Goal: Task Accomplishment & Management: Complete application form

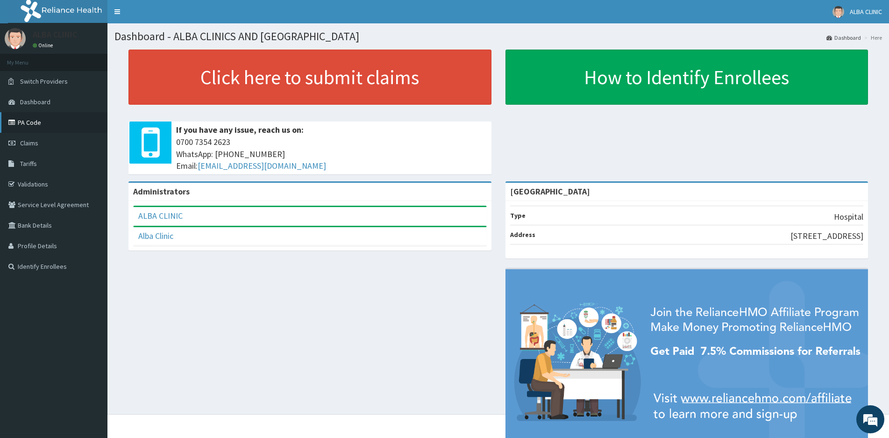
click at [29, 122] on link "PA Code" at bounding box center [53, 122] width 107 height 21
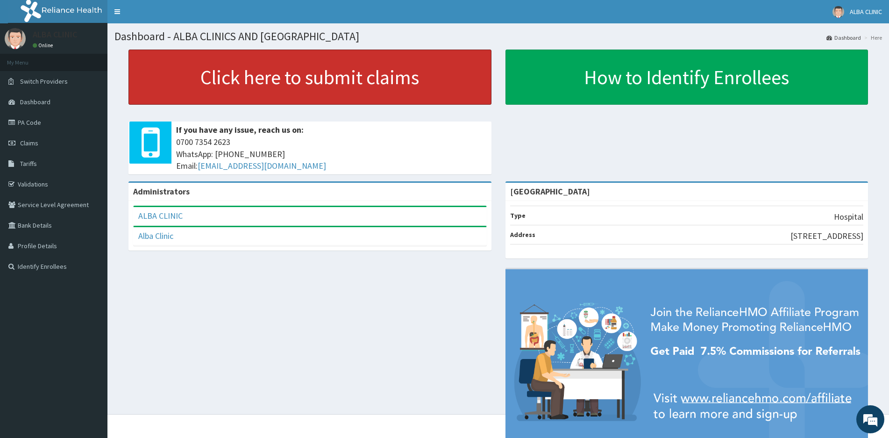
click at [255, 77] on link "Click here to submit claims" at bounding box center [309, 77] width 363 height 55
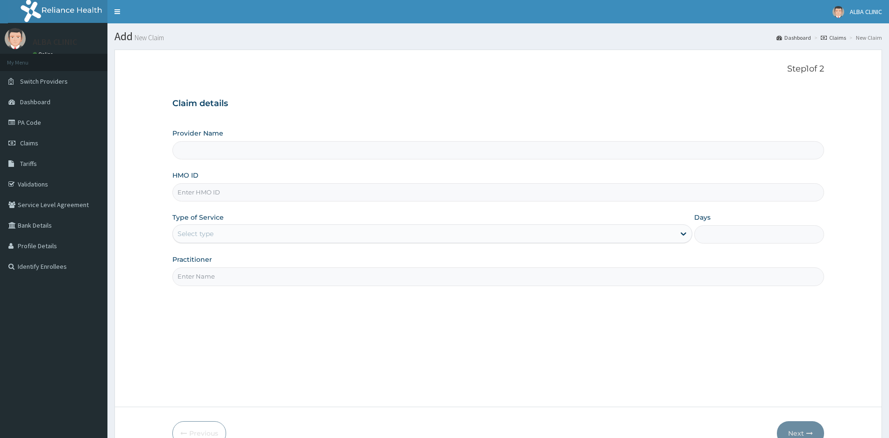
type input "[GEOGRAPHIC_DATA]"
click at [222, 192] on input "HMO ID" at bounding box center [498, 192] width 652 height 18
type input "DCG/10083/A"
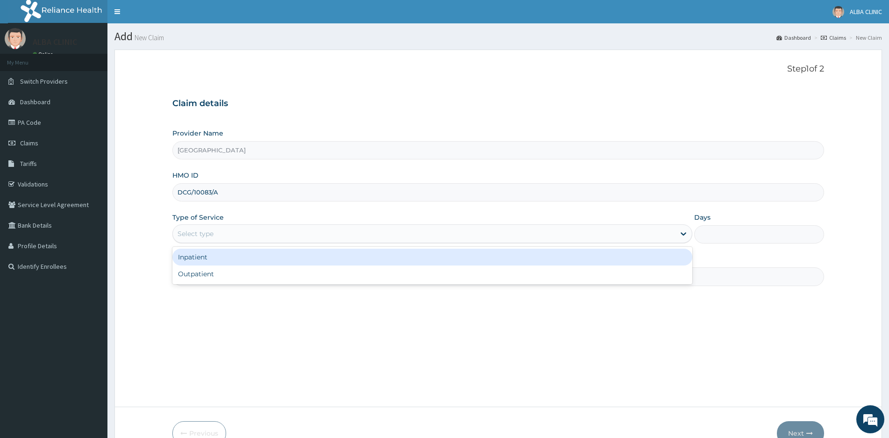
click at [208, 230] on div "Select type" at bounding box center [195, 233] width 36 height 9
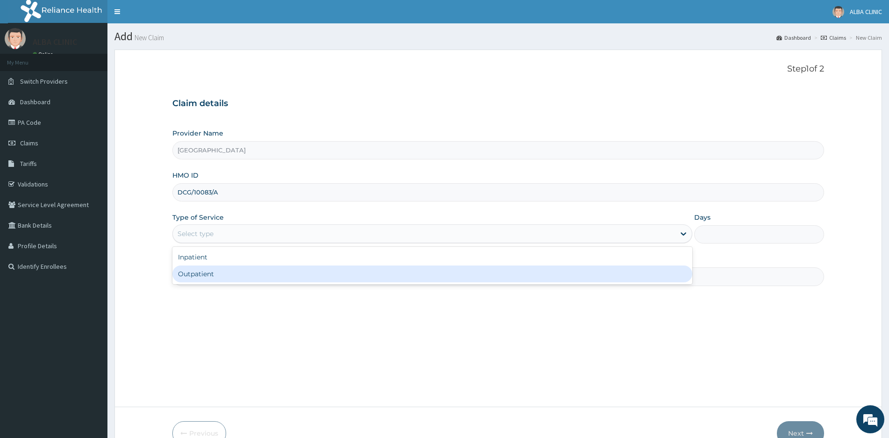
click at [194, 271] on div "Outpatient" at bounding box center [432, 273] width 520 height 17
type input "1"
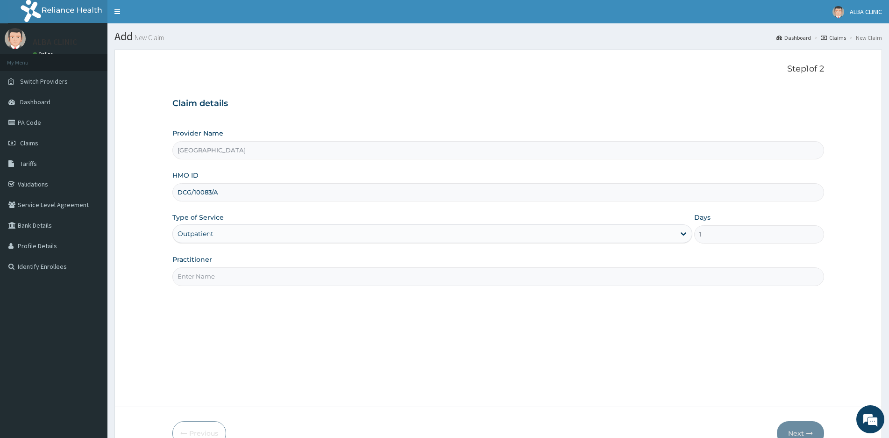
click at [215, 273] on input "Practitioner" at bounding box center [498, 276] width 652 height 18
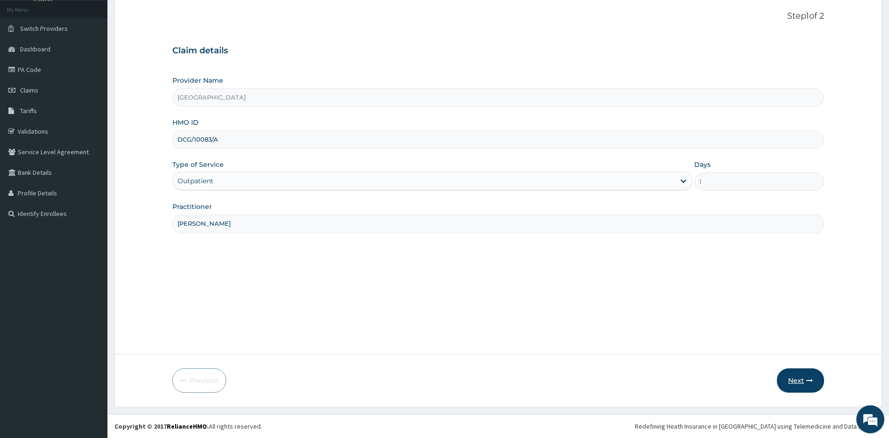
type input "DR THOMAS"
click at [787, 375] on button "Next" at bounding box center [800, 380] width 47 height 24
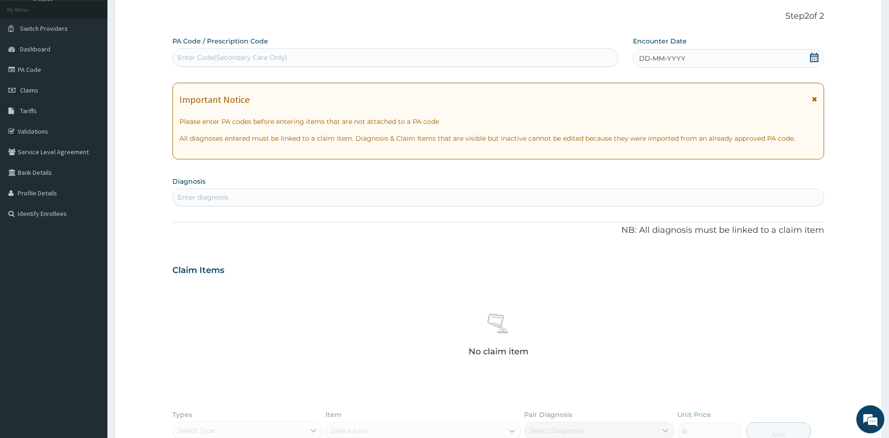
click at [815, 60] on icon at bounding box center [813, 57] width 9 height 9
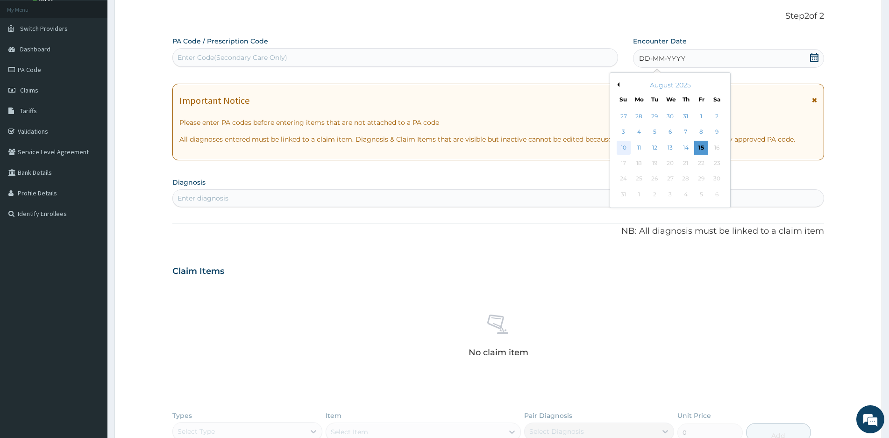
click at [627, 146] on div "10" at bounding box center [623, 148] width 14 height 14
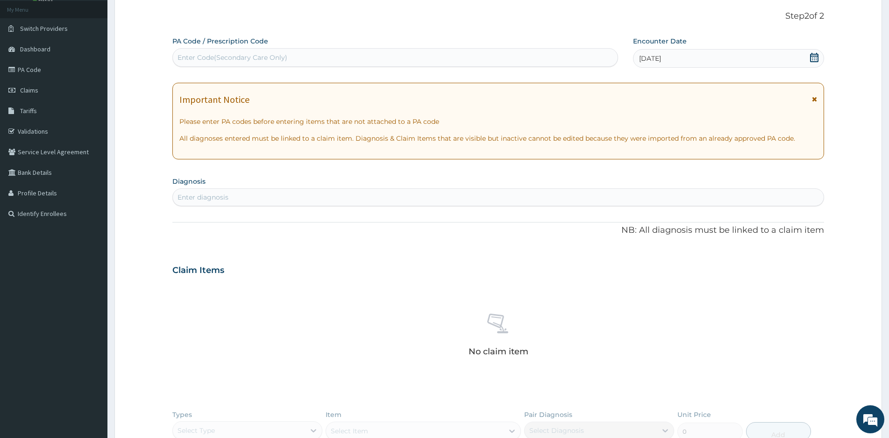
click at [230, 199] on div "Enter diagnosis" at bounding box center [498, 197] width 651 height 15
type input "MALARIA"
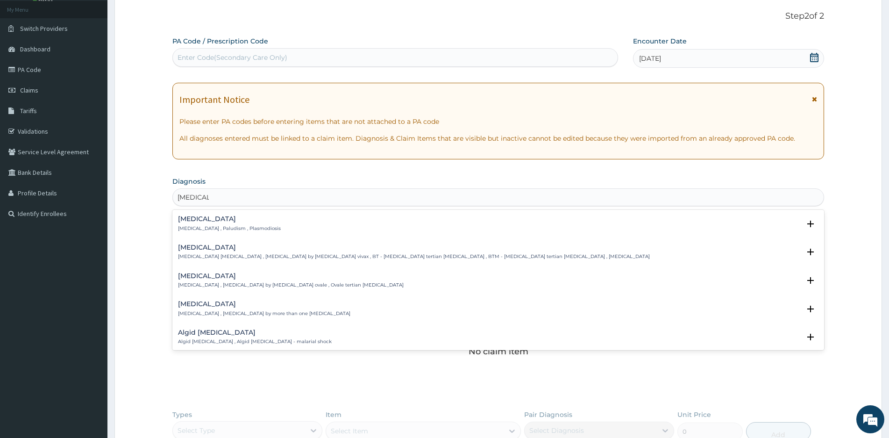
click at [192, 222] on h4 "Malaria" at bounding box center [229, 218] width 103 height 7
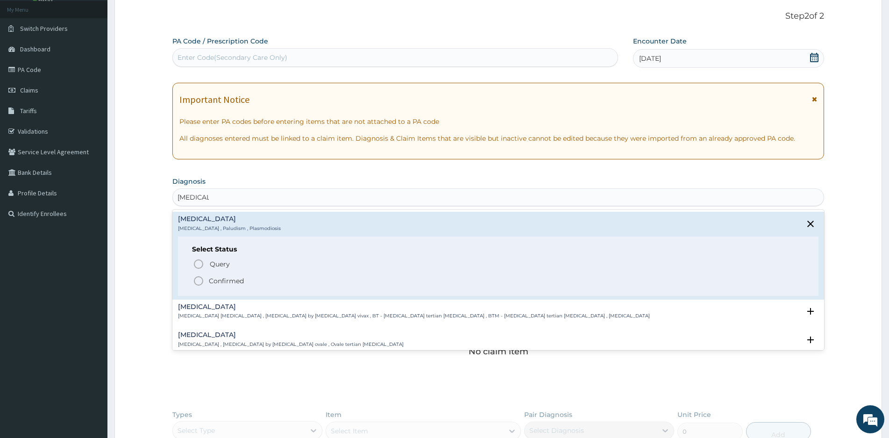
click at [199, 279] on icon "status option filled" at bounding box center [198, 280] width 11 height 11
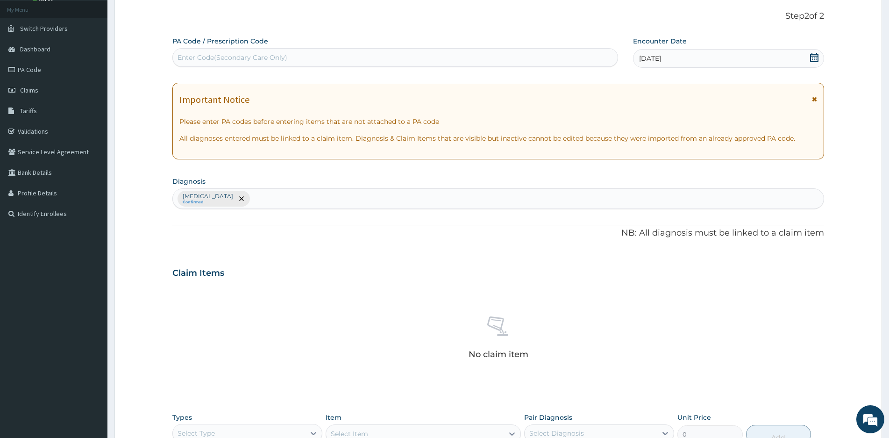
scroll to position [227, 0]
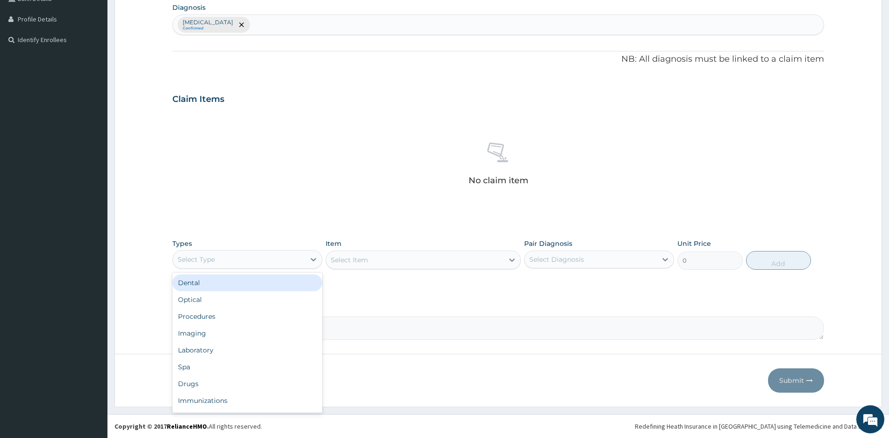
click at [228, 264] on div "Select Type" at bounding box center [239, 259] width 132 height 15
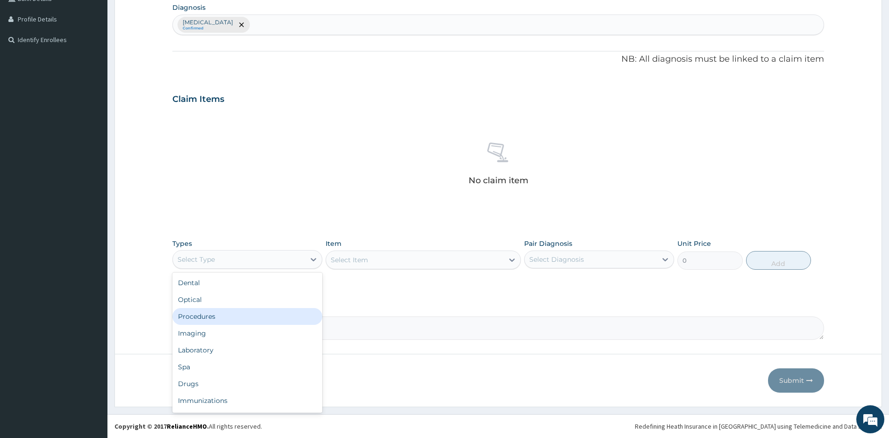
click at [202, 315] on div "Procedures" at bounding box center [247, 316] width 150 height 17
click at [469, 261] on div "Select Item" at bounding box center [414, 259] width 177 height 15
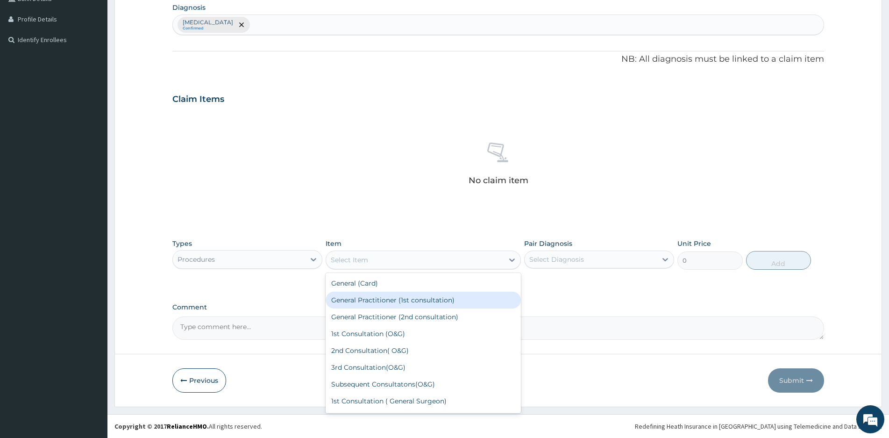
click at [375, 300] on div "General Practitioner (1st consultation)" at bounding box center [423, 299] width 195 height 17
type input "1500"
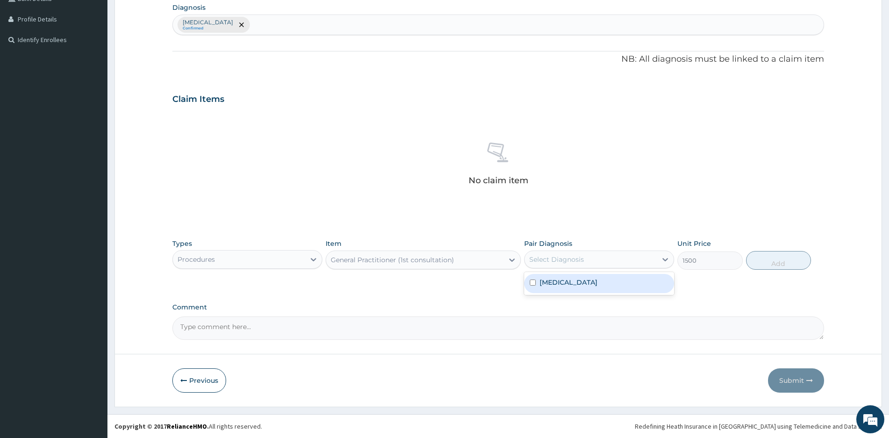
click at [624, 260] on div "Select Diagnosis" at bounding box center [590, 259] width 132 height 15
click at [544, 283] on label "Malaria" at bounding box center [568, 281] width 58 height 9
checkbox input "true"
click at [783, 257] on button "Add" at bounding box center [778, 260] width 65 height 19
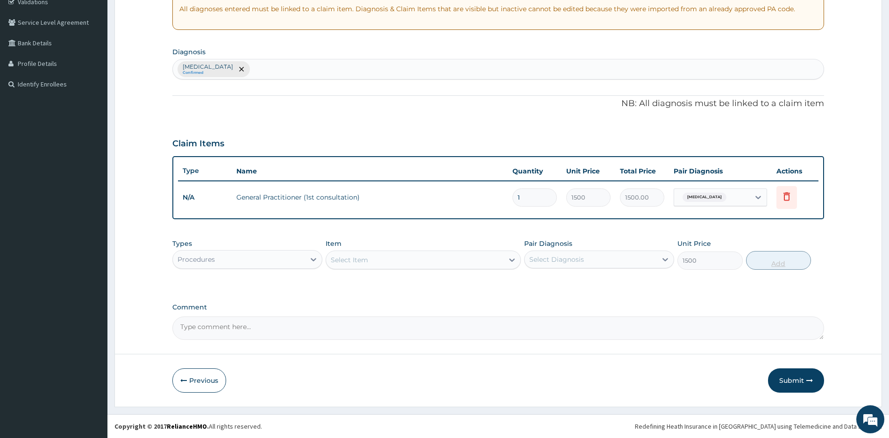
type input "0"
click at [289, 262] on div "Procedures" at bounding box center [239, 259] width 132 height 15
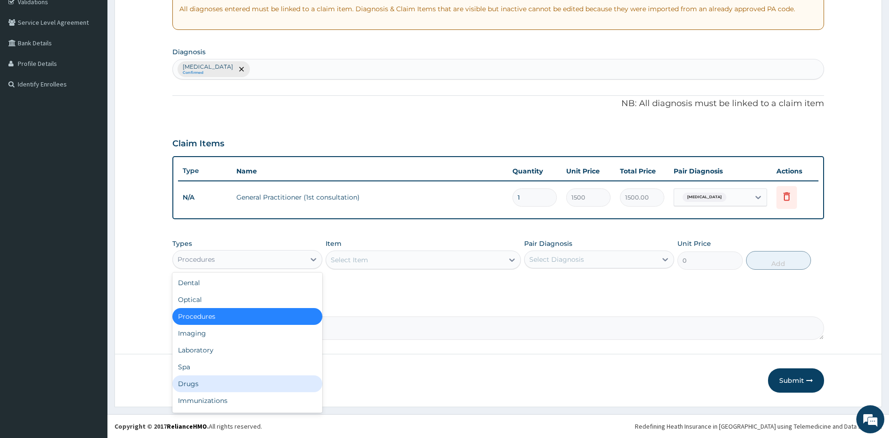
click at [199, 381] on div "Drugs" at bounding box center [247, 383] width 150 height 17
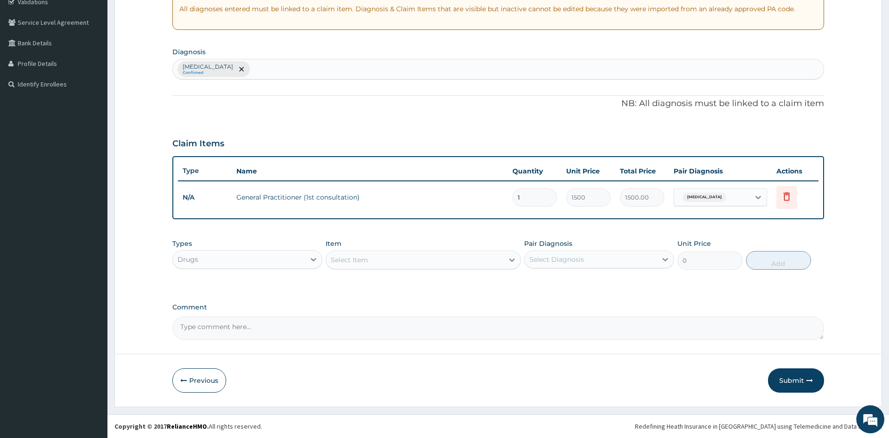
click at [482, 262] on div "Select Item" at bounding box center [414, 259] width 177 height 15
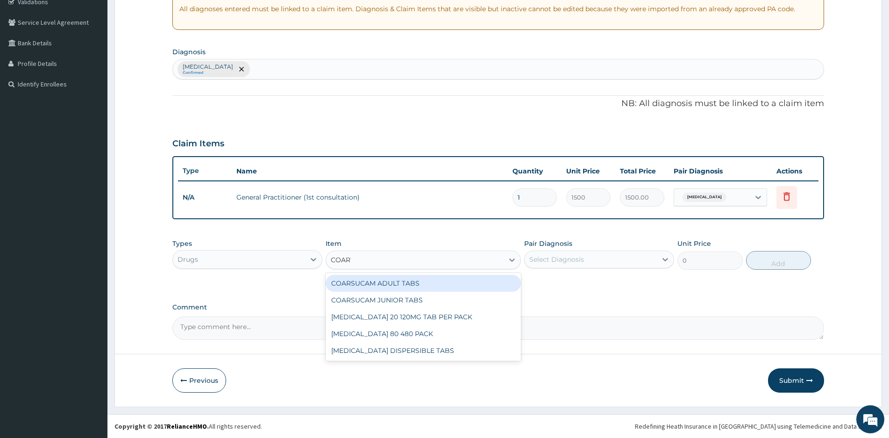
type input "COARTE"
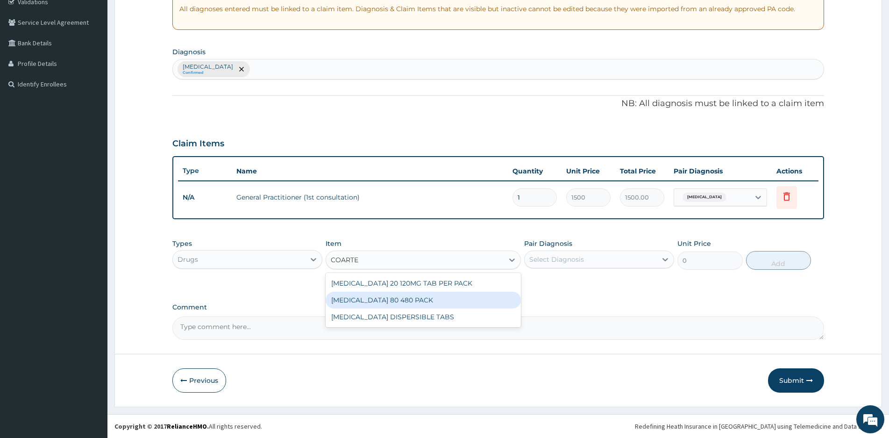
click at [379, 298] on div "COARTEM 80 480 PACK" at bounding box center [423, 299] width 195 height 17
type input "2400"
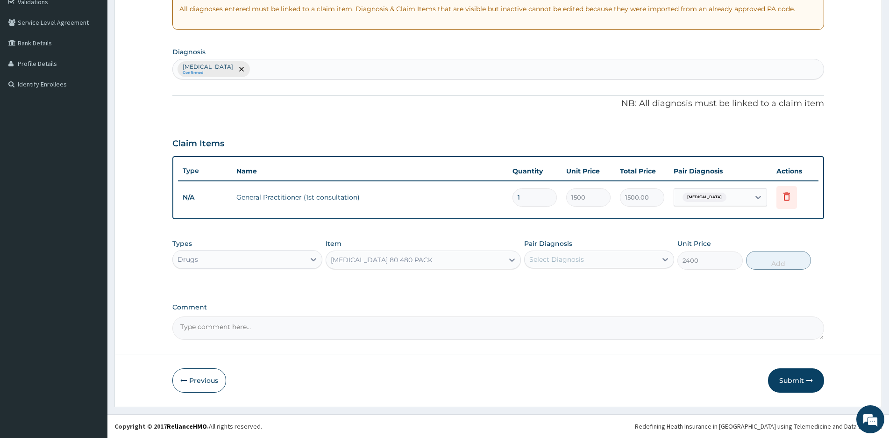
click at [623, 253] on div "Select Diagnosis" at bounding box center [590, 259] width 132 height 15
click at [542, 280] on label "Malaria" at bounding box center [568, 281] width 58 height 9
checkbox input "true"
click at [777, 262] on button "Add" at bounding box center [778, 260] width 65 height 19
type input "0"
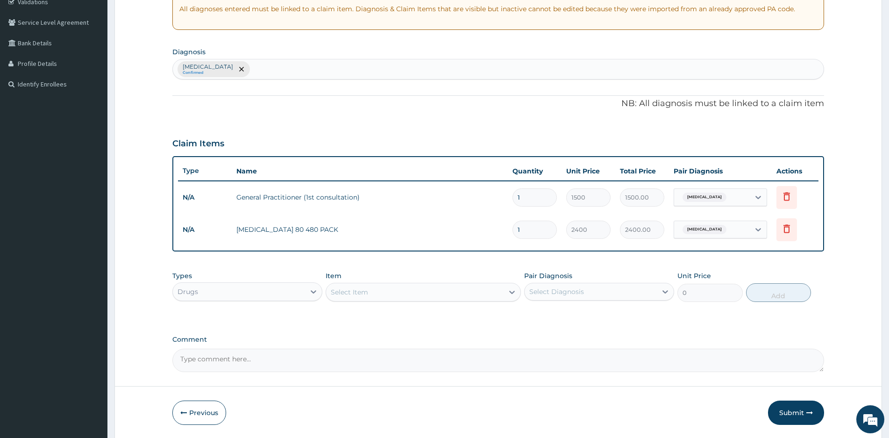
click at [393, 291] on div "Select Item" at bounding box center [414, 291] width 177 height 15
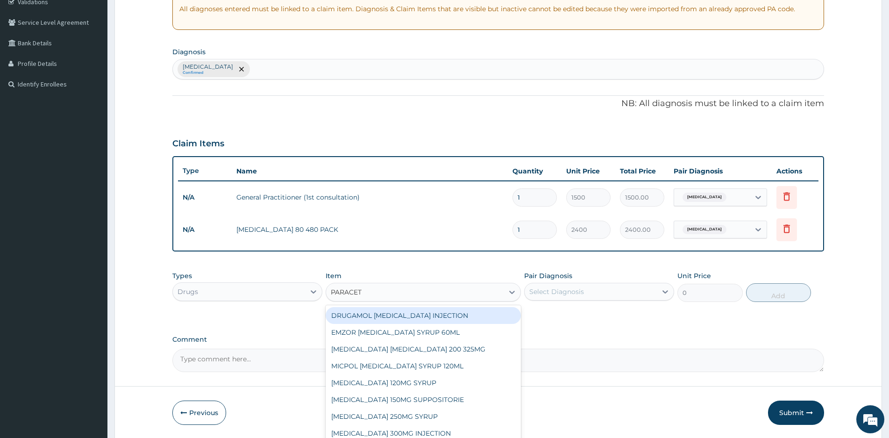
type input "PARACETA"
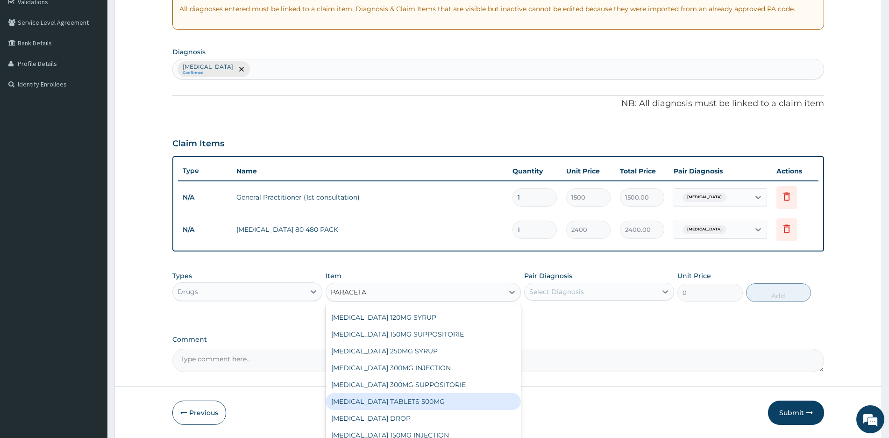
click at [409, 401] on div "PARACETAMOL TABLETS 500MG" at bounding box center [423, 401] width 195 height 17
type input "40"
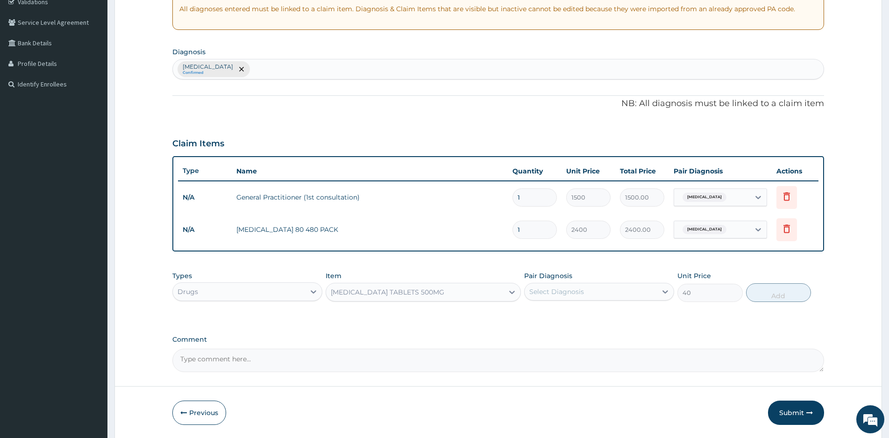
click at [631, 295] on div "Select Diagnosis" at bounding box center [590, 291] width 132 height 15
click at [545, 311] on label "Malaria" at bounding box center [568, 314] width 58 height 9
checkbox input "true"
click at [784, 299] on button "Add" at bounding box center [778, 292] width 65 height 19
type input "0"
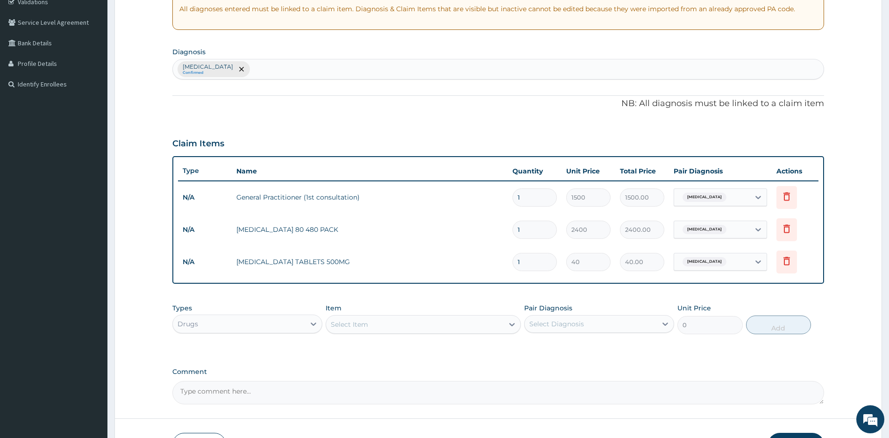
type input "18"
type input "720.00"
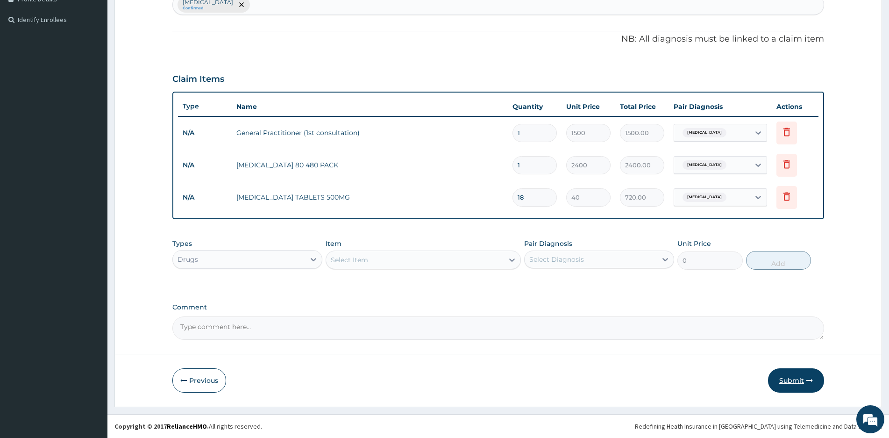
type input "18"
click at [791, 380] on button "Submit" at bounding box center [796, 380] width 56 height 24
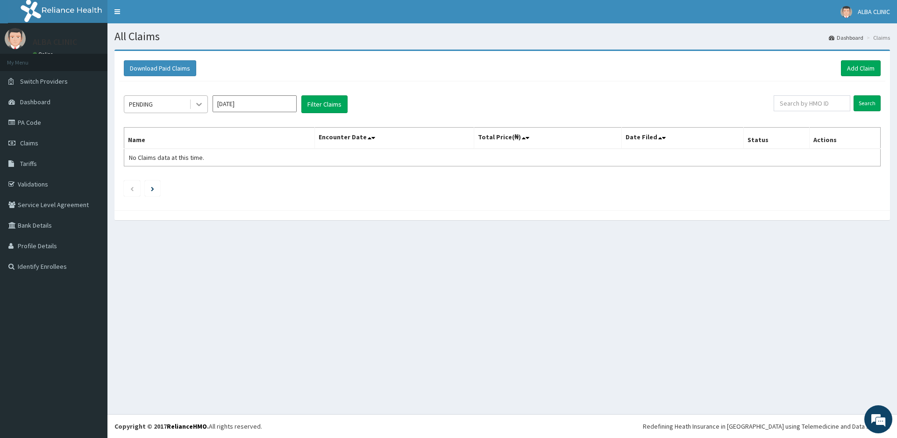
click at [191, 106] on div at bounding box center [199, 104] width 17 height 17
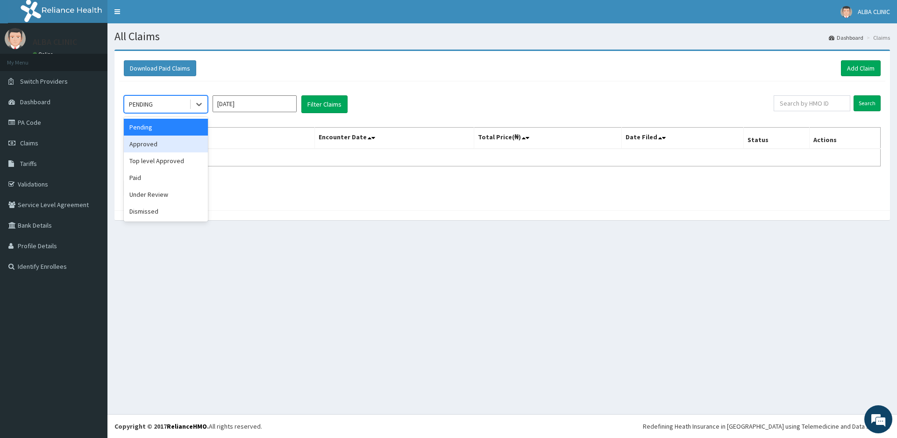
click at [156, 145] on div "Approved" at bounding box center [166, 143] width 84 height 17
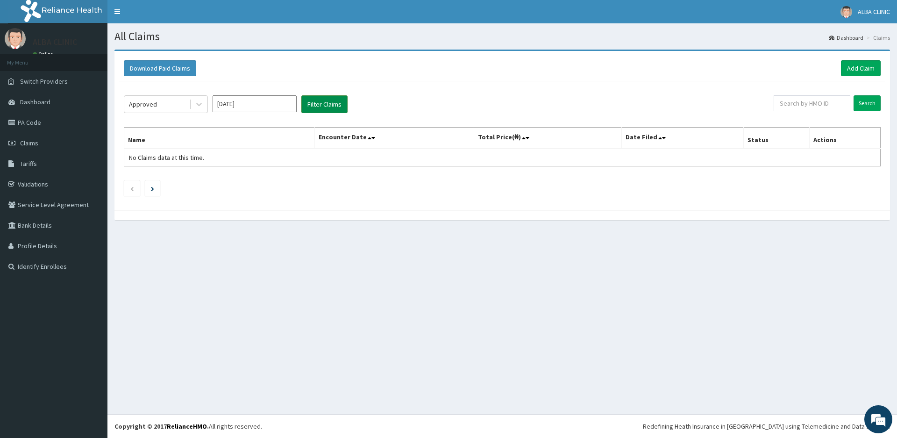
click at [324, 101] on button "Filter Claims" at bounding box center [324, 104] width 46 height 18
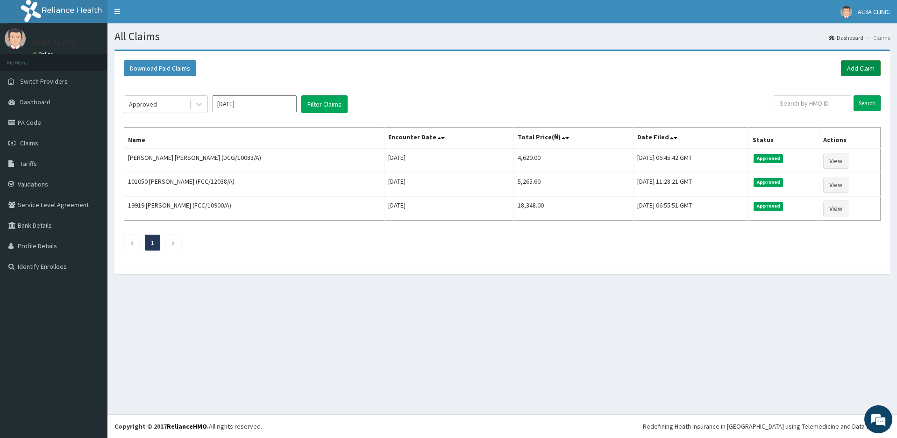
click at [853, 65] on link "Add Claim" at bounding box center [861, 68] width 40 height 16
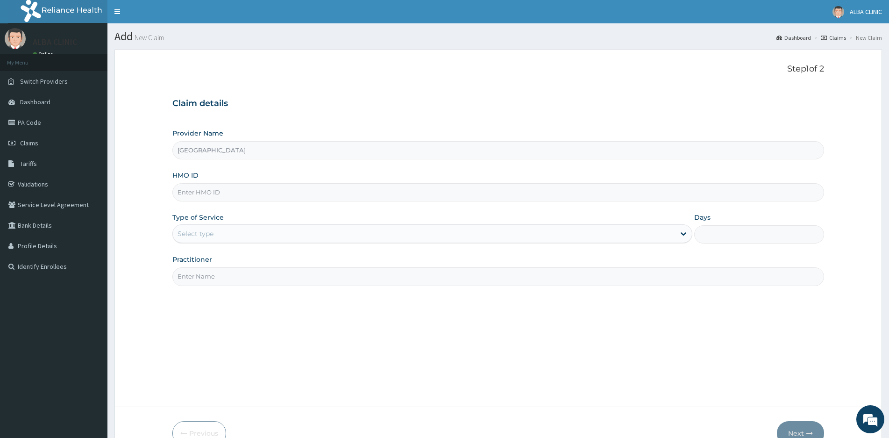
click at [245, 195] on input "HMO ID" at bounding box center [498, 192] width 652 height 18
type input "DCG/10079/A"
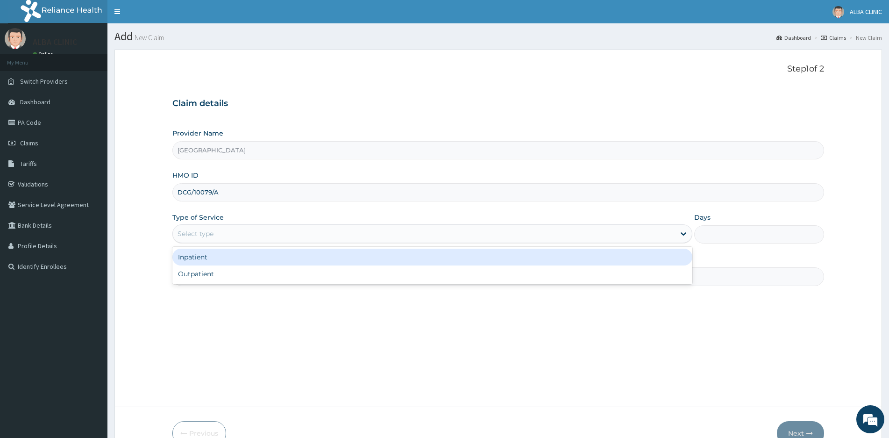
click at [218, 233] on div "Select type" at bounding box center [424, 233] width 502 height 15
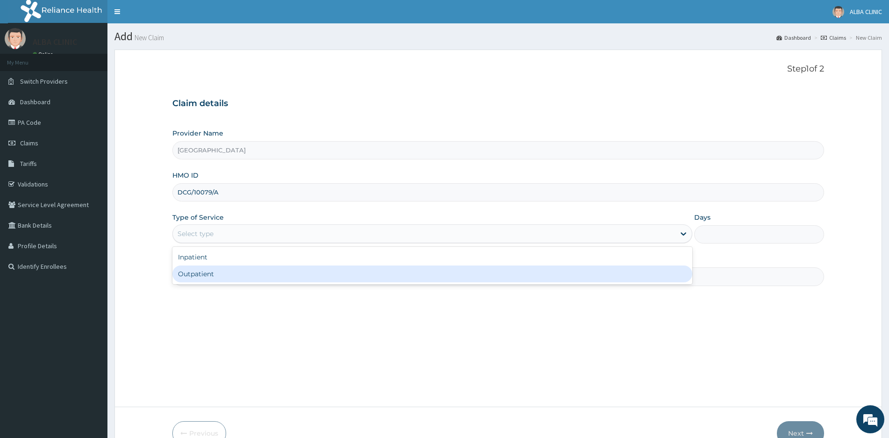
click at [212, 272] on div "Outpatient" at bounding box center [432, 273] width 520 height 17
type input "1"
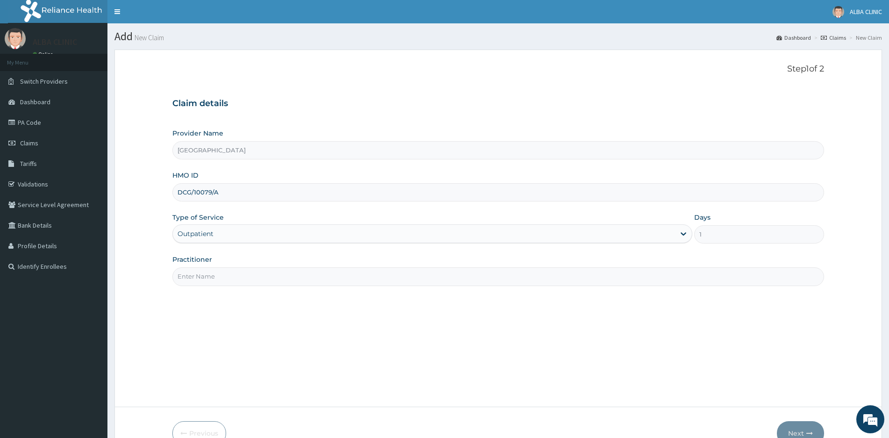
click at [212, 272] on input "Practitioner" at bounding box center [498, 276] width 652 height 18
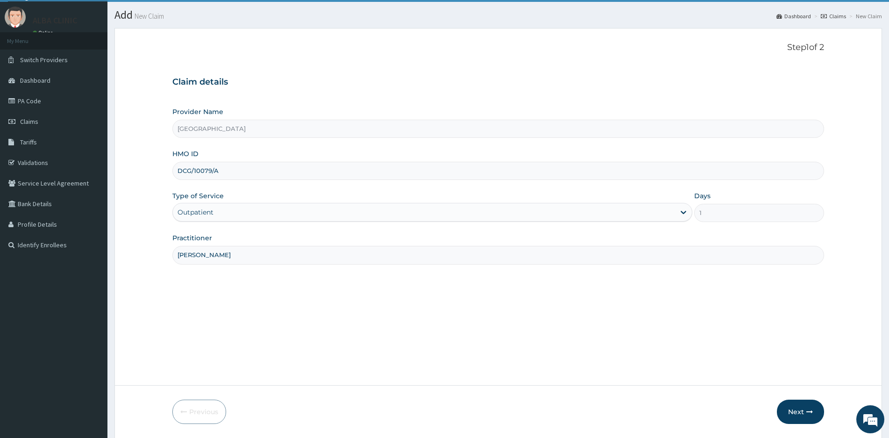
scroll to position [53, 0]
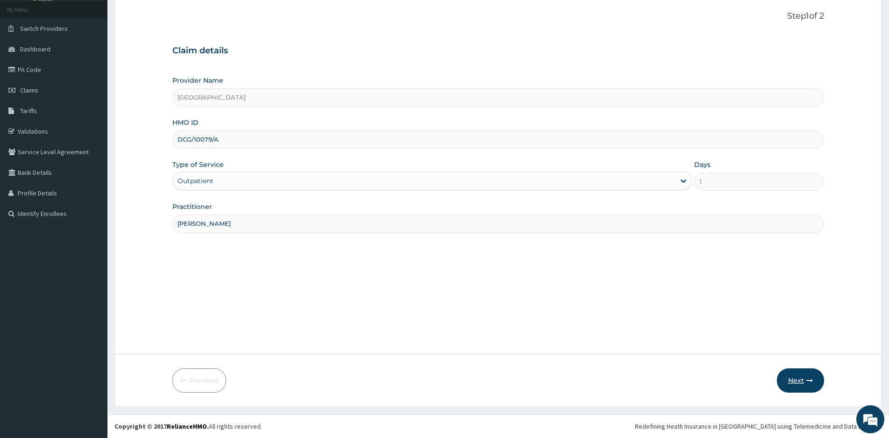
type input "[PERSON_NAME]"
click at [796, 377] on button "Next" at bounding box center [800, 380] width 47 height 24
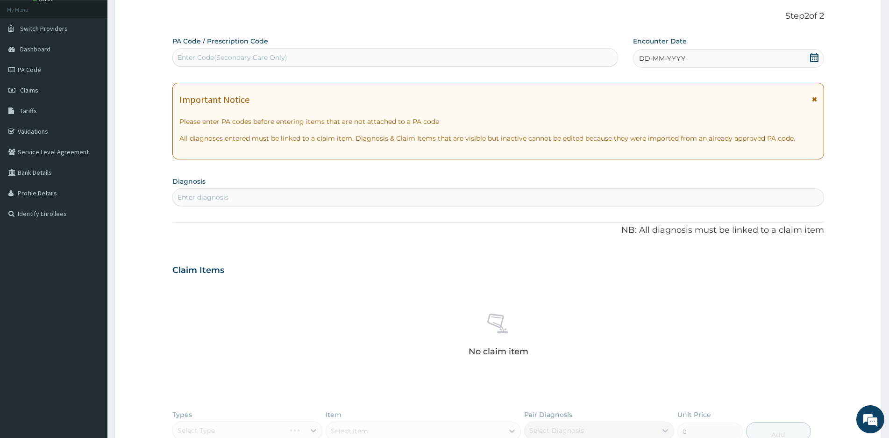
click at [815, 58] on icon at bounding box center [814, 57] width 8 height 9
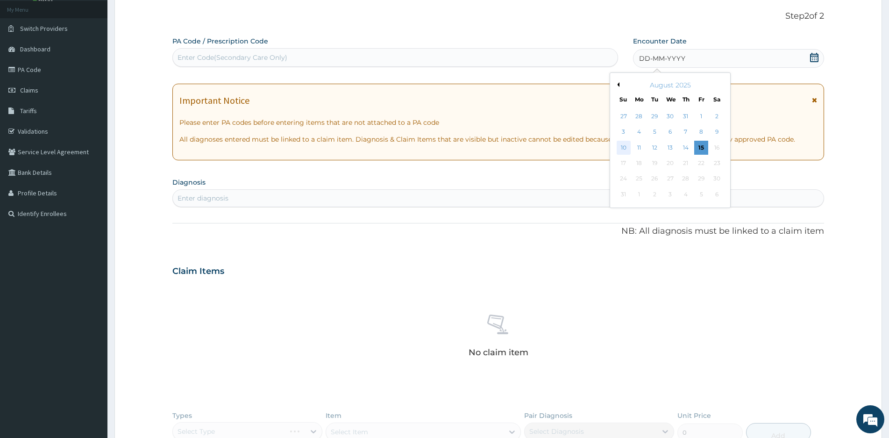
click at [621, 147] on div "10" at bounding box center [623, 148] width 14 height 14
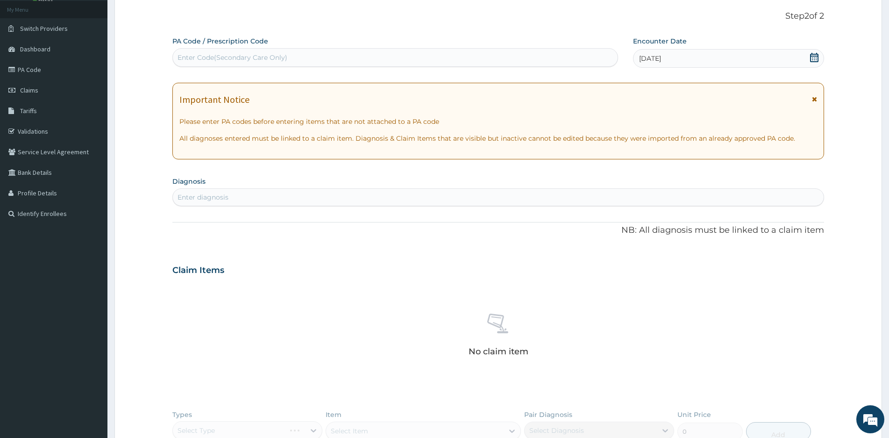
click at [244, 199] on div "Enter diagnosis" at bounding box center [498, 197] width 651 height 15
type input "MALARIA"
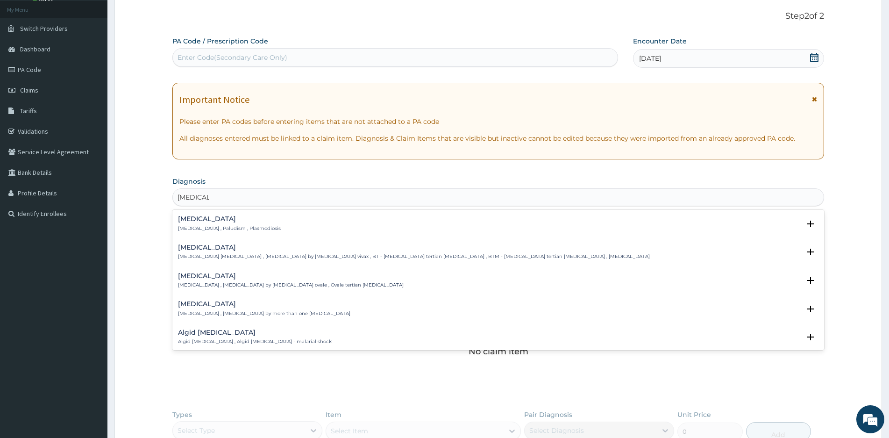
click at [193, 223] on div "Malaria Malaria , Paludism , Plasmodiosis" at bounding box center [229, 223] width 103 height 16
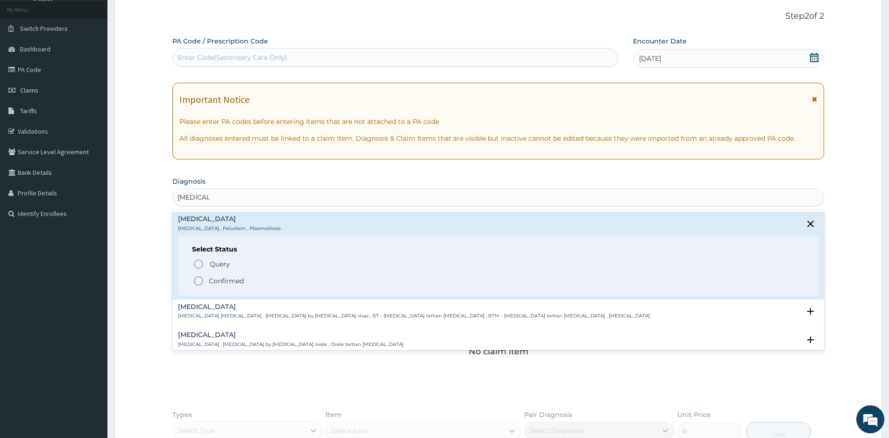
click at [198, 279] on icon "status option filled" at bounding box center [198, 280] width 11 height 11
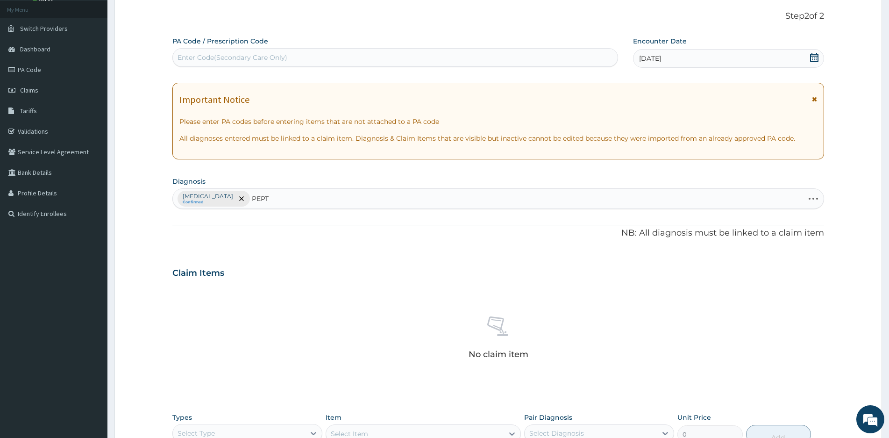
type input "PEPTI"
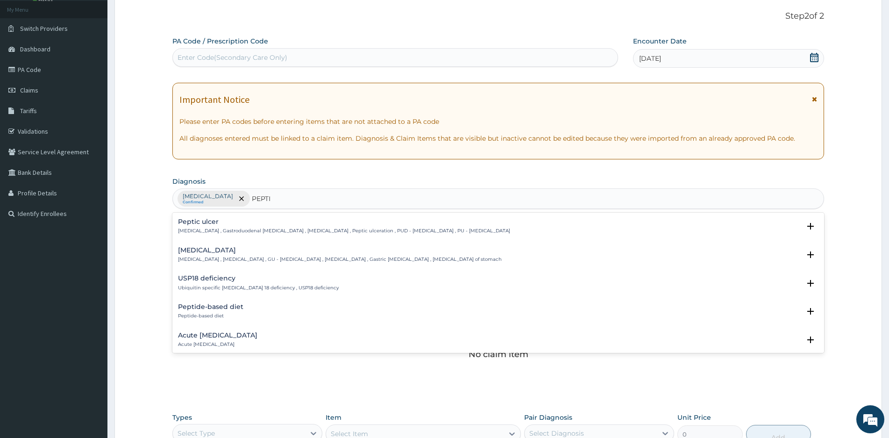
click at [202, 221] on h4 "Peptic ulcer" at bounding box center [344, 221] width 332 height 7
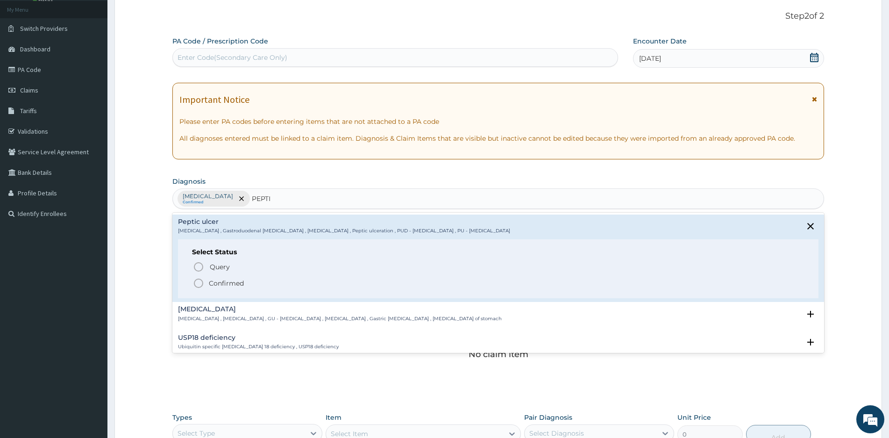
click at [197, 282] on icon "status option filled" at bounding box center [198, 282] width 11 height 11
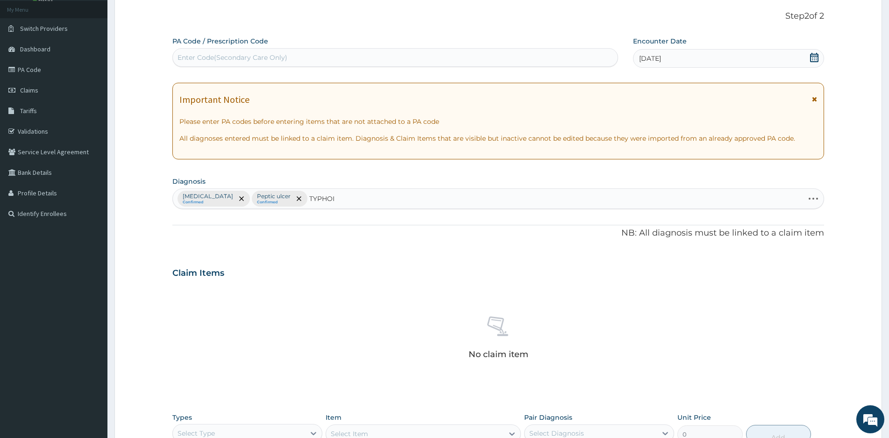
type input "TYPHOID"
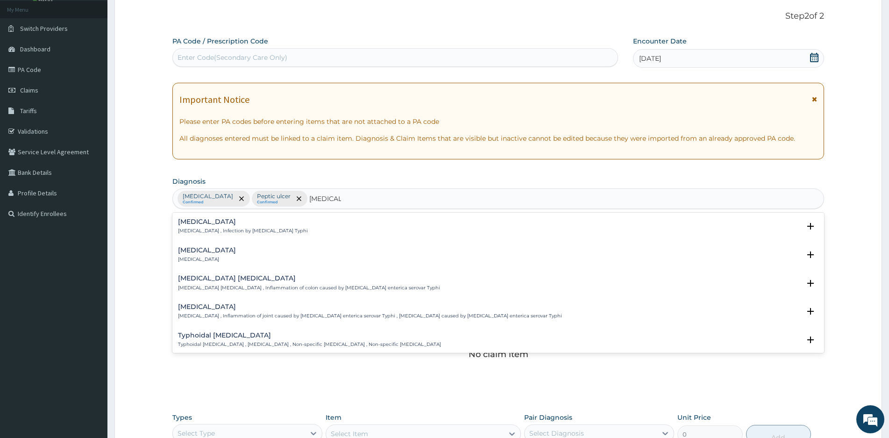
click at [203, 226] on div "Typhoid fever Typhoid fever , Infection by Salmonella Typhi" at bounding box center [243, 226] width 130 height 16
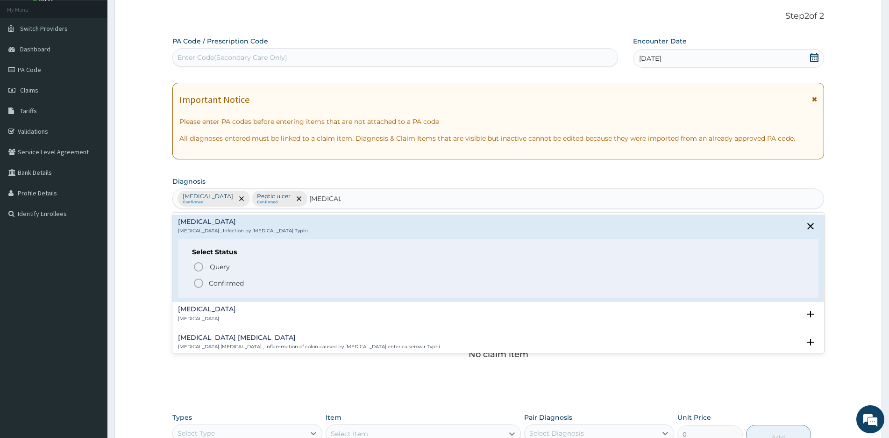
click at [197, 282] on icon "status option filled" at bounding box center [198, 282] width 11 height 11
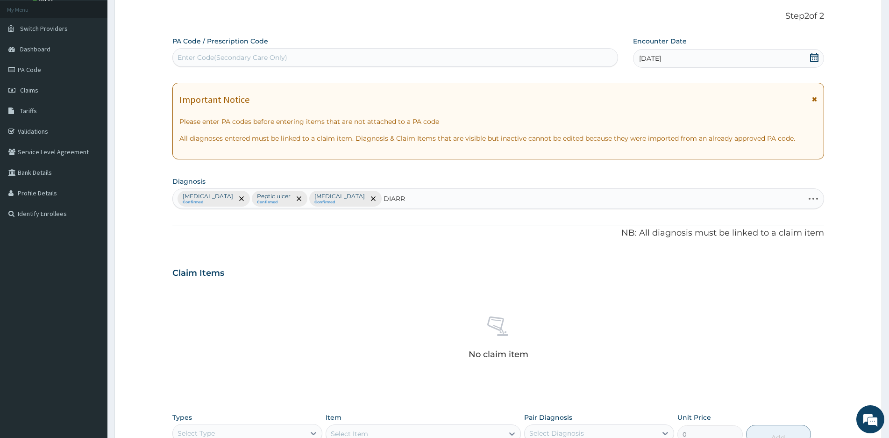
type input "DIARRH"
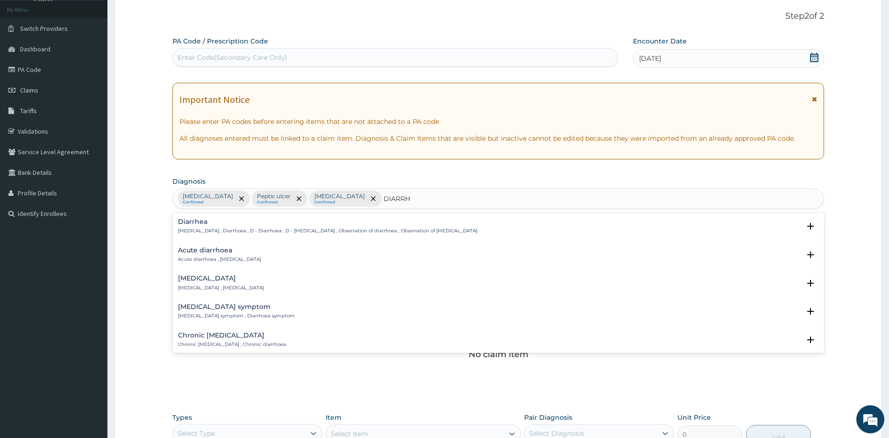
click at [195, 227] on div "Diarrhea Diarrhea , Diarrhoea , D - Diarrhoea , D - Diarrhea , Observation of d…" at bounding box center [327, 226] width 299 height 16
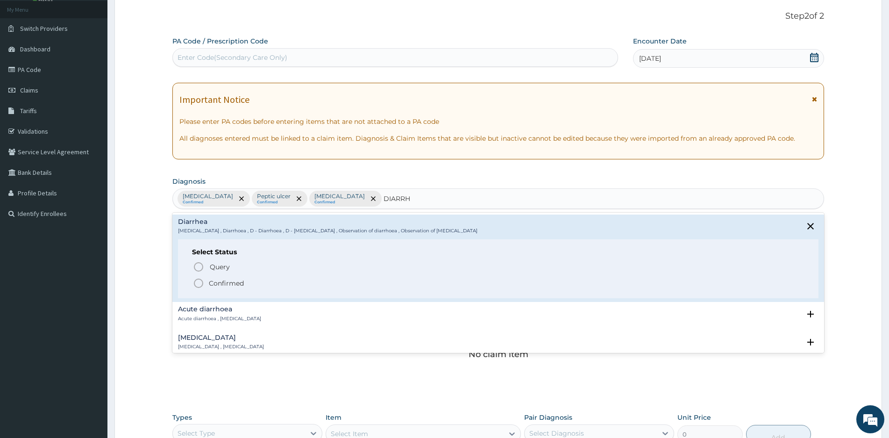
click at [197, 282] on icon "status option filled" at bounding box center [198, 282] width 11 height 11
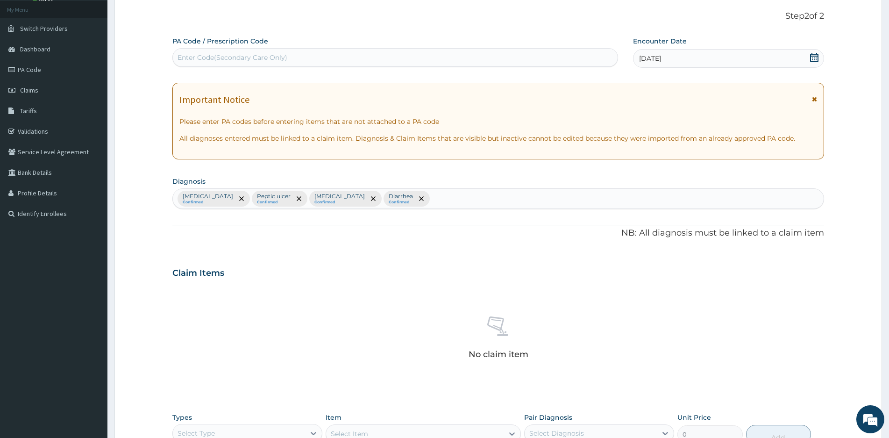
scroll to position [227, 0]
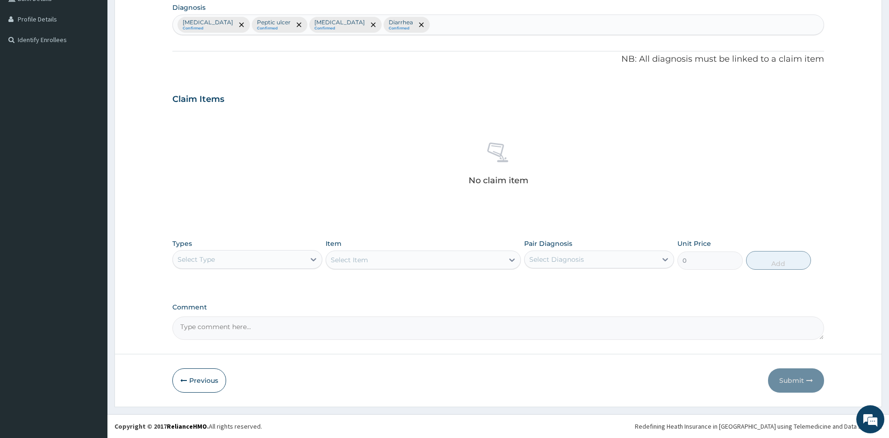
click at [288, 260] on div "Select Type" at bounding box center [239, 259] width 132 height 15
click at [202, 315] on div "Procedures" at bounding box center [247, 316] width 150 height 17
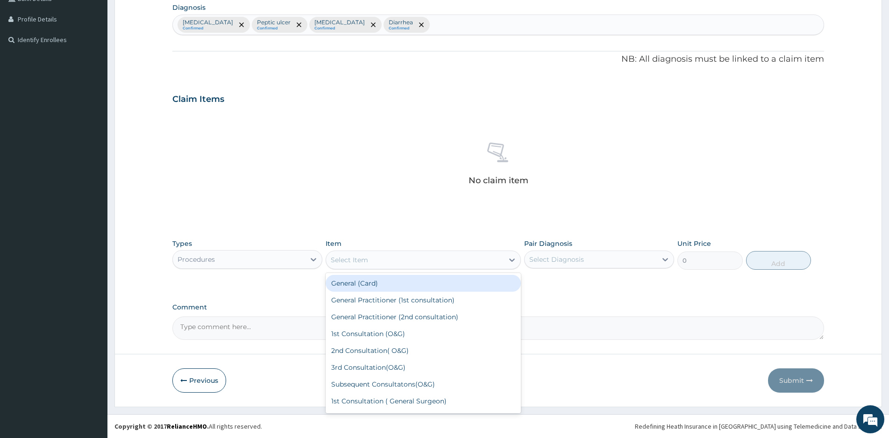
click at [482, 256] on div "Select Item" at bounding box center [414, 259] width 177 height 15
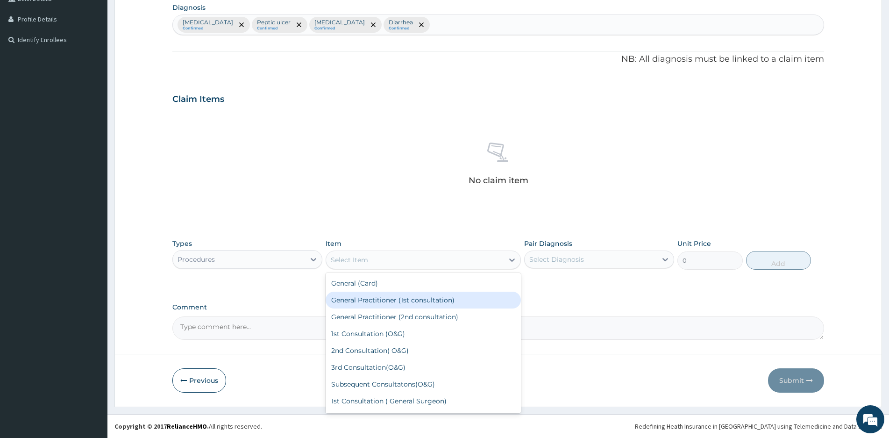
click at [380, 299] on div "General Practitioner (1st consultation)" at bounding box center [423, 299] width 195 height 17
type input "1500"
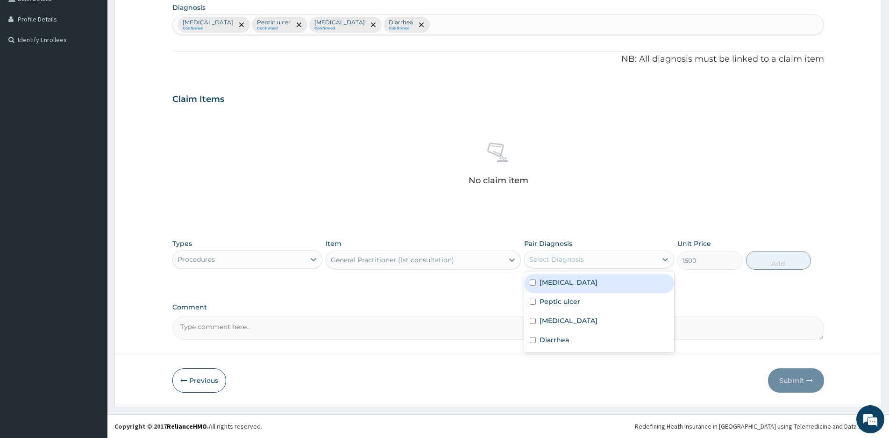
click at [634, 258] on div "Select Diagnosis" at bounding box center [590, 259] width 132 height 15
click at [534, 281] on input "checkbox" at bounding box center [533, 282] width 6 height 6
checkbox input "true"
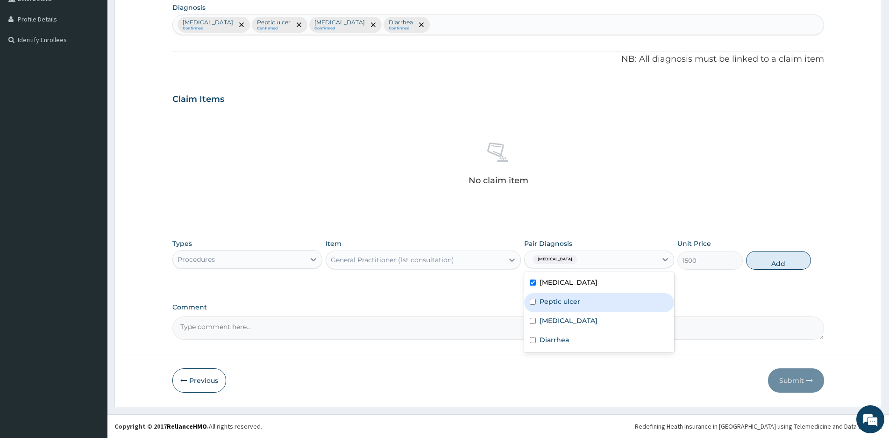
click at [533, 302] on input "checkbox" at bounding box center [533, 301] width 6 height 6
checkbox input "true"
click at [531, 319] on input "checkbox" at bounding box center [533, 321] width 6 height 6
checkbox input "true"
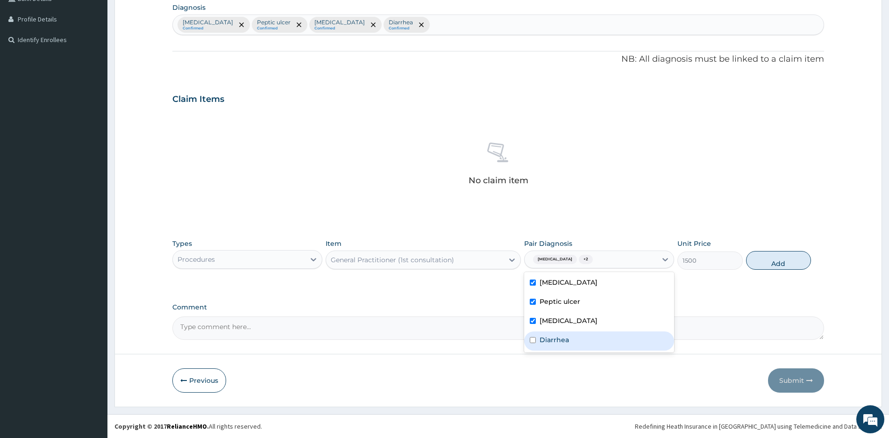
click at [532, 340] on input "checkbox" at bounding box center [533, 340] width 6 height 6
checkbox input "true"
click at [779, 259] on button "Add" at bounding box center [778, 260] width 65 height 19
type input "0"
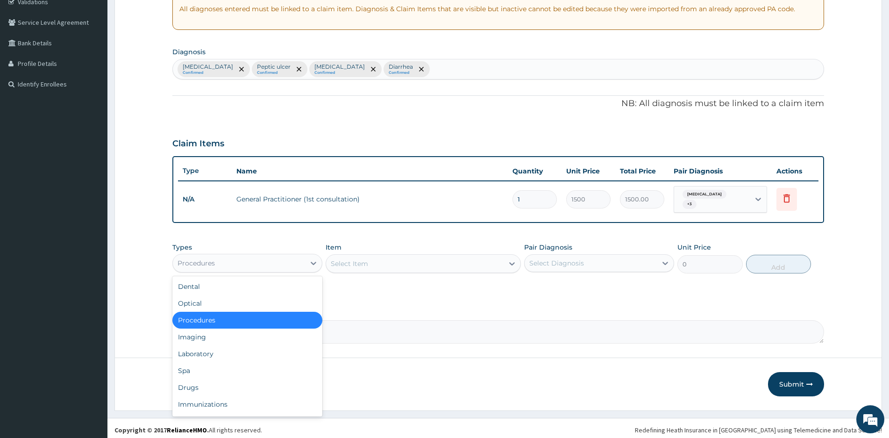
click at [280, 257] on div "Procedures" at bounding box center [239, 262] width 132 height 15
click at [197, 382] on div "Drugs" at bounding box center [247, 387] width 150 height 17
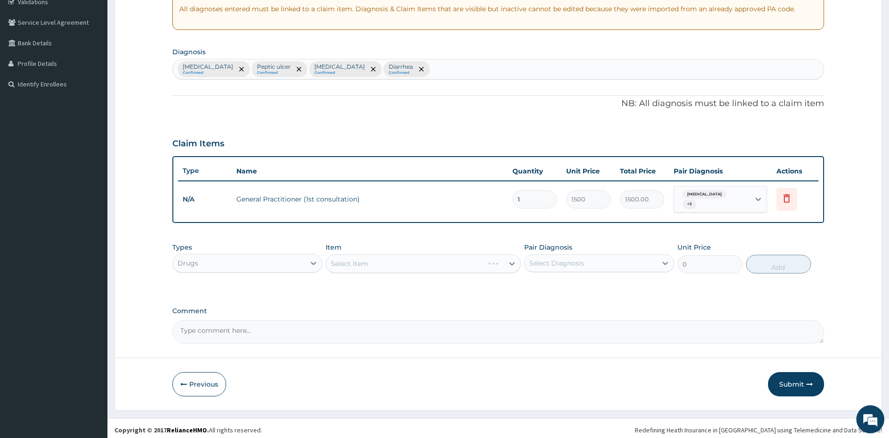
click at [445, 261] on div "Select Item" at bounding box center [423, 263] width 195 height 19
click at [447, 258] on div "Select Item" at bounding box center [414, 263] width 177 height 15
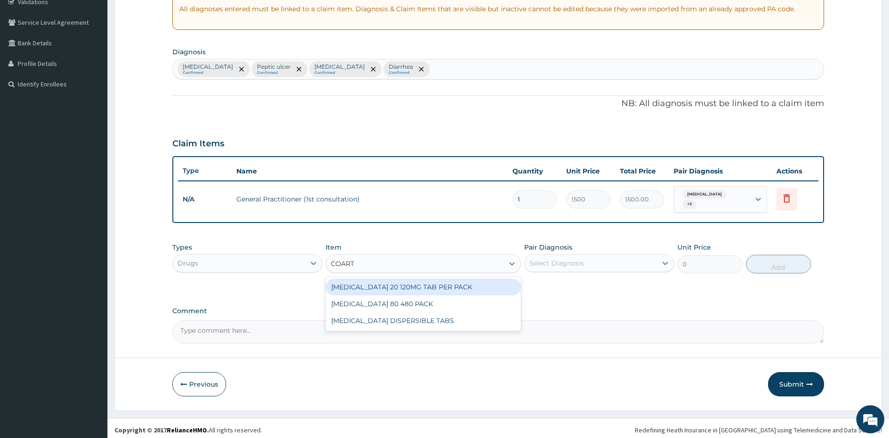
type input "COARTE"
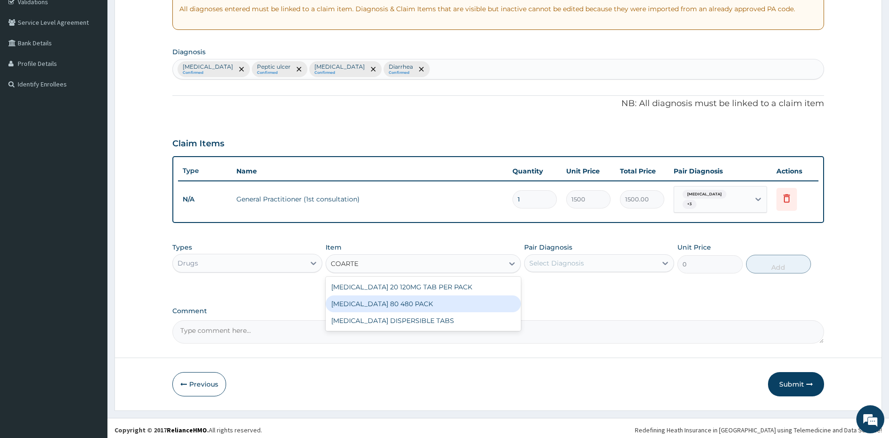
click at [386, 298] on div "COARTEM 80 480 PACK" at bounding box center [423, 303] width 195 height 17
type input "2400"
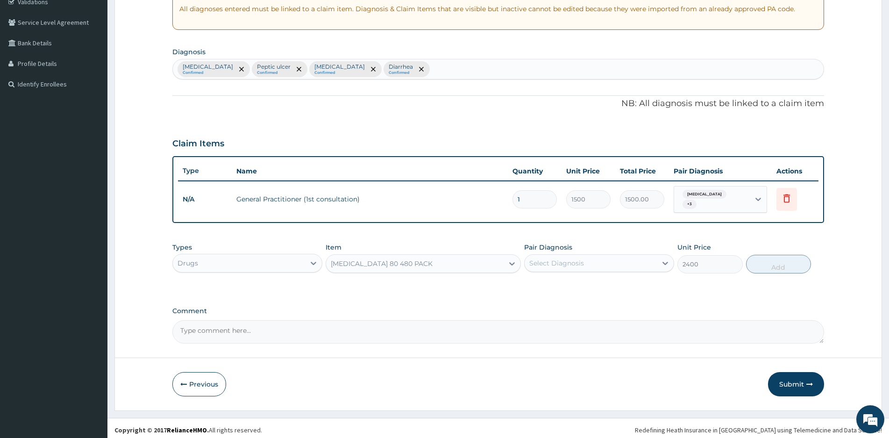
click at [621, 258] on div "Select Diagnosis" at bounding box center [590, 262] width 132 height 15
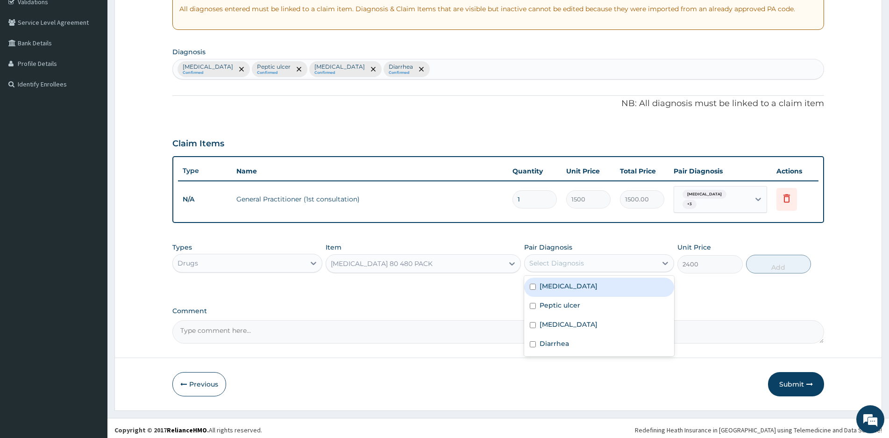
click at [531, 283] on input "checkbox" at bounding box center [533, 286] width 6 height 6
checkbox input "true"
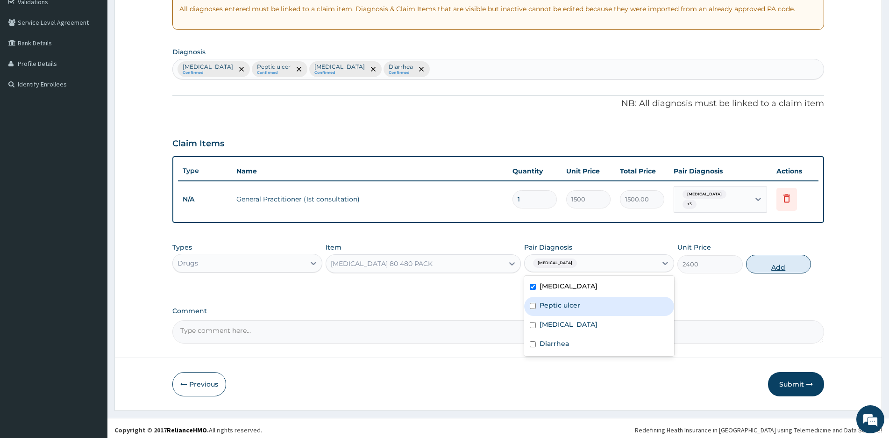
click at [774, 259] on button "Add" at bounding box center [778, 264] width 65 height 19
type input "0"
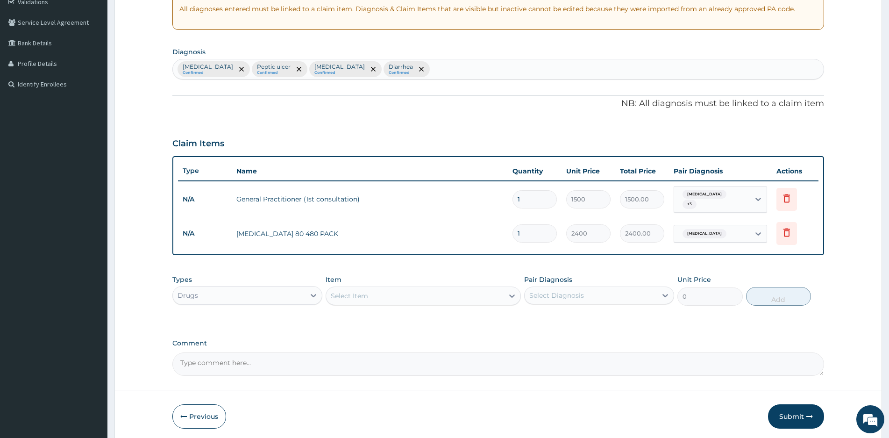
click at [418, 289] on div "Select Item" at bounding box center [414, 295] width 177 height 15
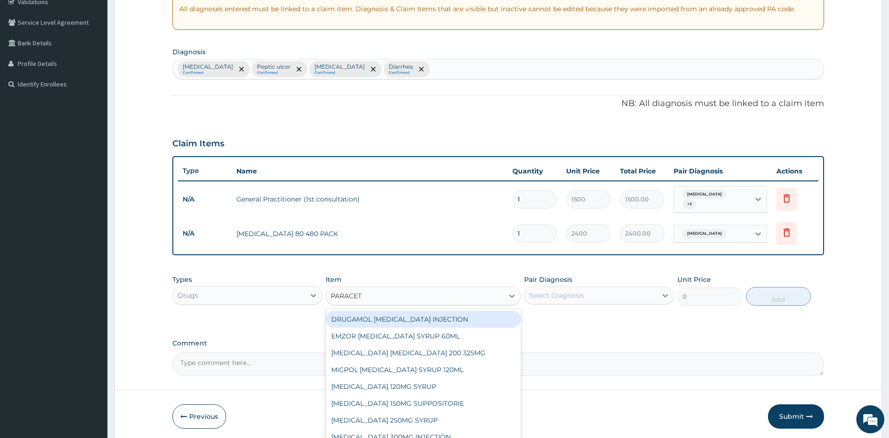
type input "PARACETA"
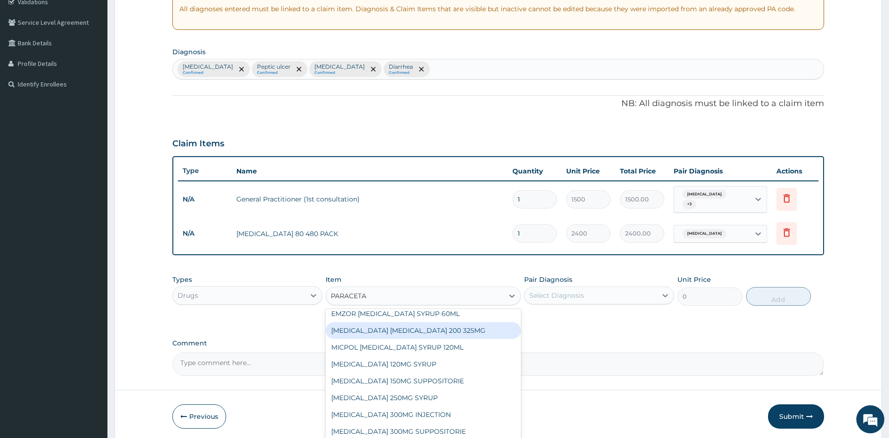
scroll to position [65, 0]
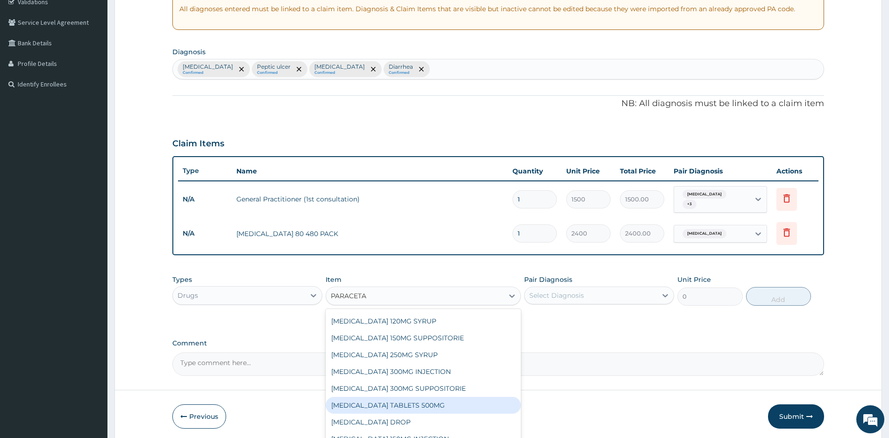
click at [404, 403] on div "PARACETAMOL TABLETS 500MG" at bounding box center [423, 405] width 195 height 17
type input "40"
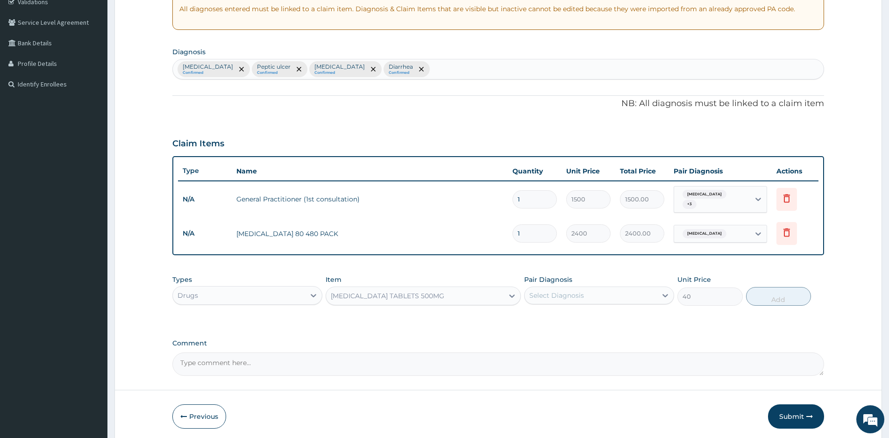
click at [604, 288] on div "Select Diagnosis" at bounding box center [590, 295] width 132 height 15
click at [539, 313] on label "Malaria" at bounding box center [568, 317] width 58 height 9
checkbox input "true"
click at [767, 291] on button "Add" at bounding box center [778, 296] width 65 height 19
type input "0"
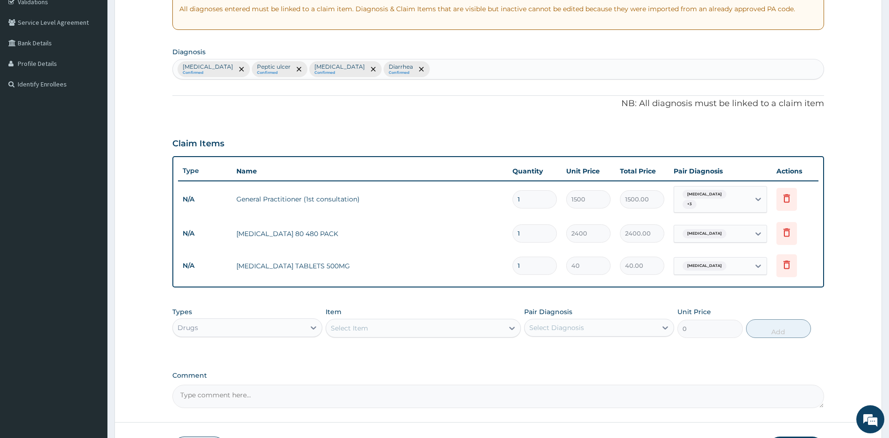
type input "18"
type input "720.00"
type input "18"
click at [380, 325] on div "Select Item" at bounding box center [414, 327] width 177 height 15
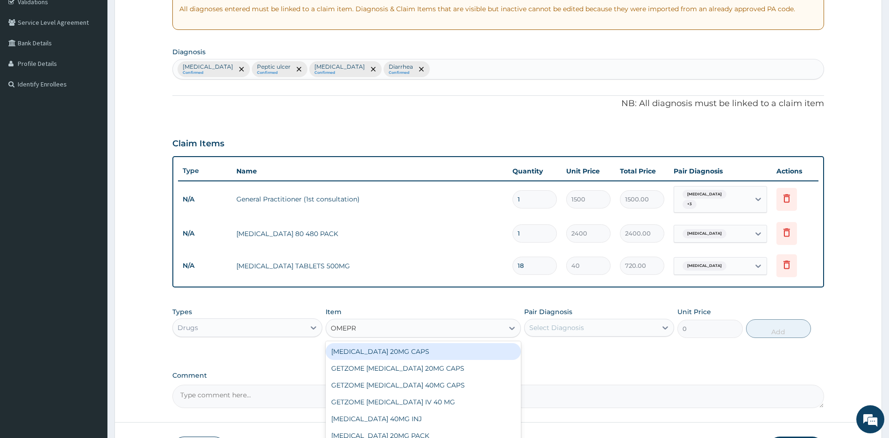
type input "OMEPRA"
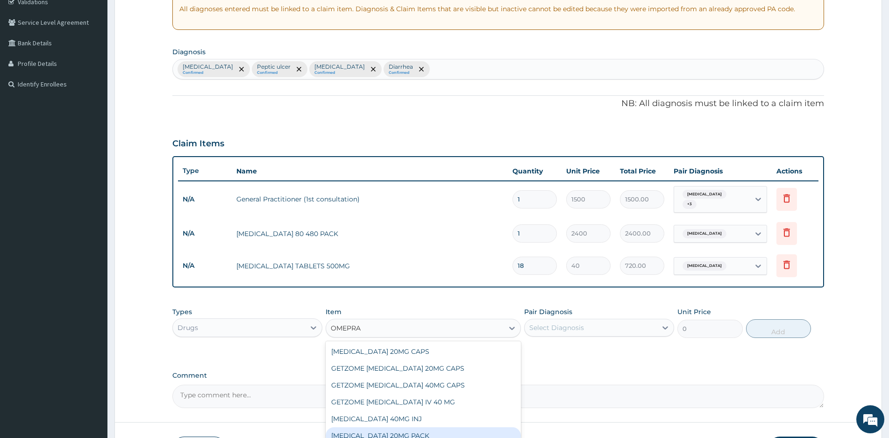
click at [383, 432] on div "OMEPRAZOLE 20MG PACK" at bounding box center [423, 435] width 195 height 17
type input "1200"
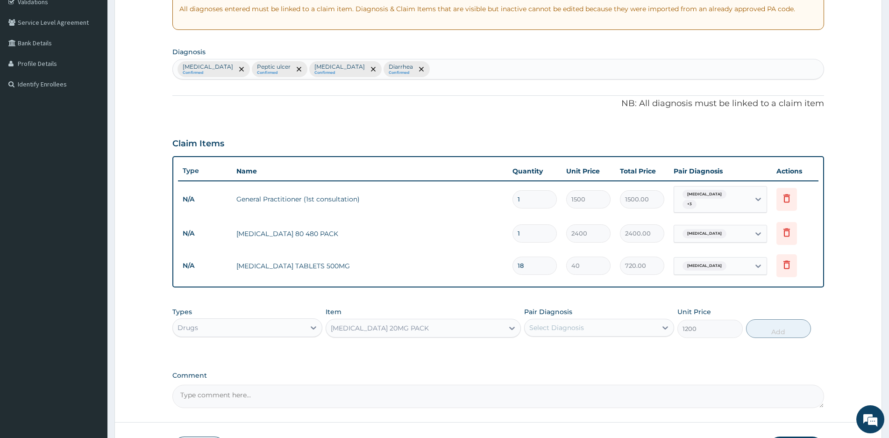
click at [626, 326] on div "Select Diagnosis" at bounding box center [590, 327] width 132 height 15
click at [538, 365] on div "Peptic ulcer" at bounding box center [599, 370] width 150 height 19
checkbox input "true"
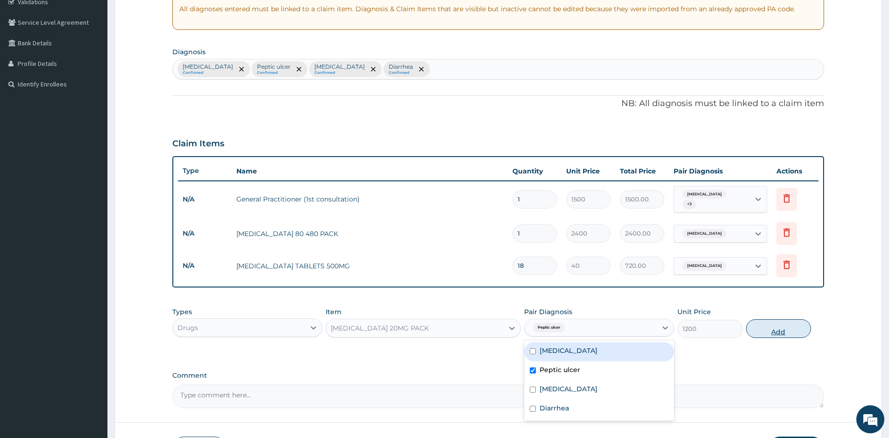
click at [791, 327] on button "Add" at bounding box center [778, 328] width 65 height 19
type input "0"
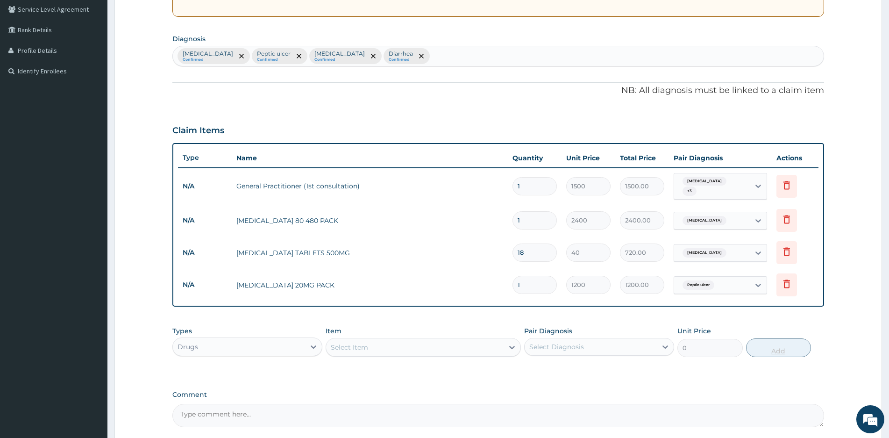
scroll to position [279, 0]
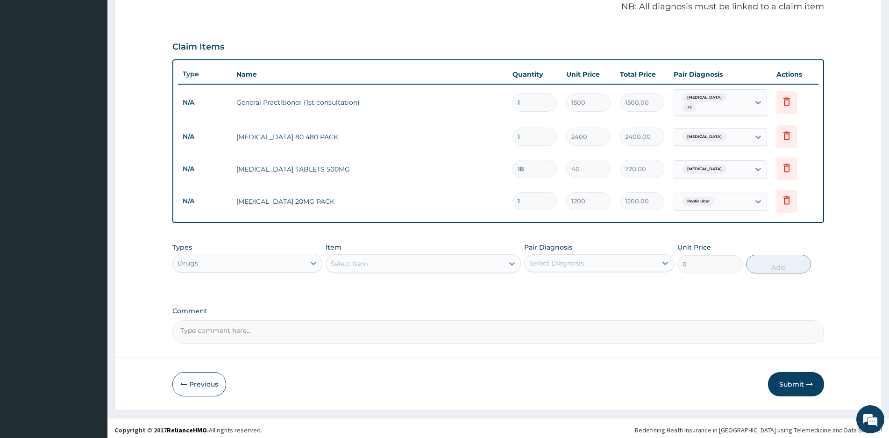
click at [434, 257] on div "Select Item" at bounding box center [414, 263] width 177 height 15
type input "GESTID"
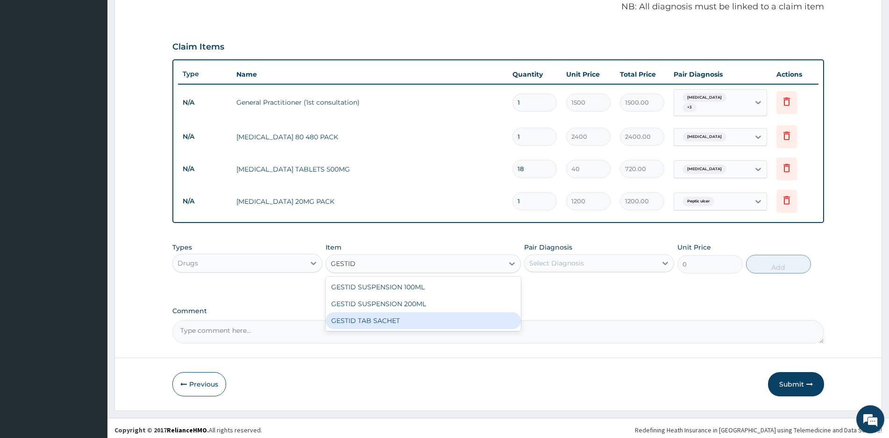
click at [366, 315] on div "GESTID TAB SACHET" at bounding box center [423, 320] width 195 height 17
type input "308.88"
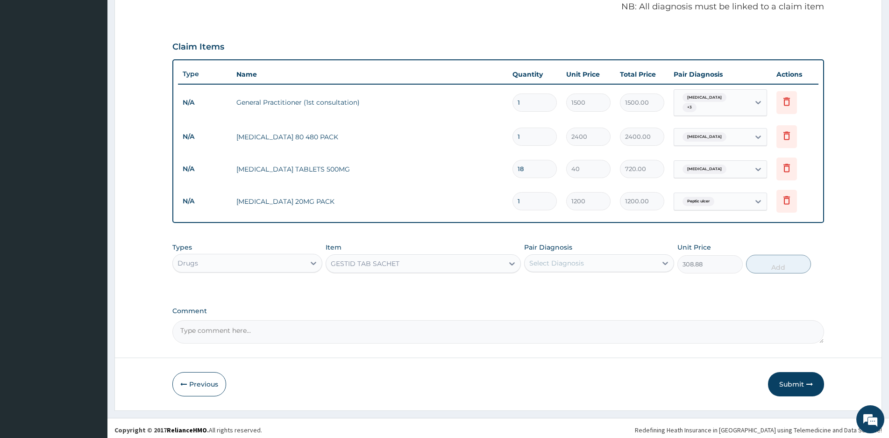
click at [612, 258] on div "Select Diagnosis" at bounding box center [590, 262] width 132 height 15
click at [544, 301] on label "Peptic ulcer" at bounding box center [559, 304] width 41 height 9
checkbox input "true"
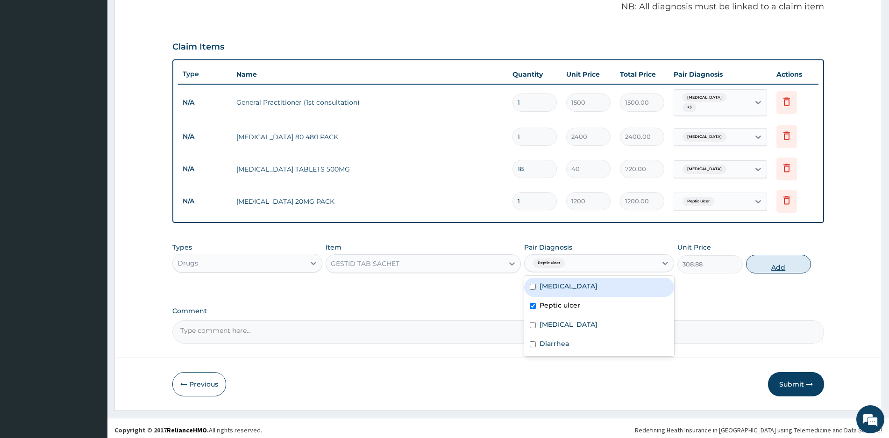
click at [780, 262] on button "Add" at bounding box center [778, 264] width 65 height 19
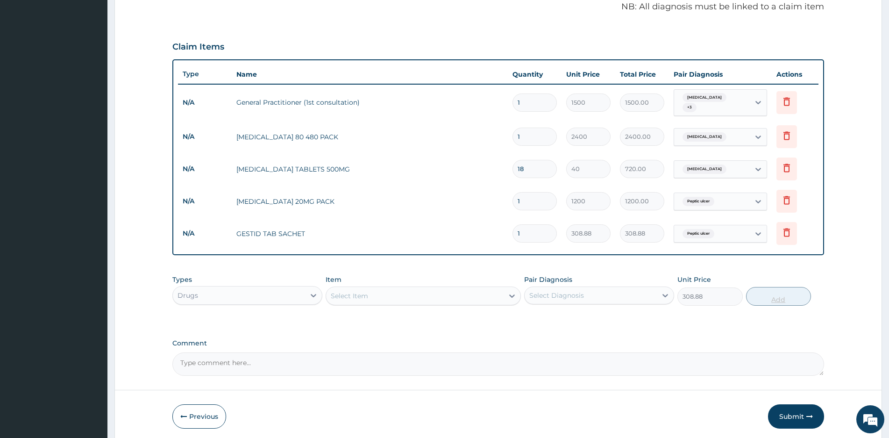
type input "0"
type input "0.00"
type input "2"
type input "617.76"
type input "2"
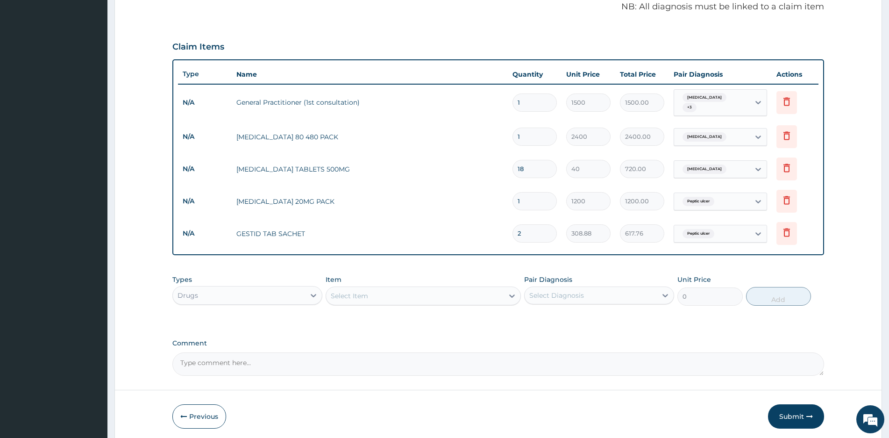
click at [390, 291] on div "Select Item" at bounding box center [414, 295] width 177 height 15
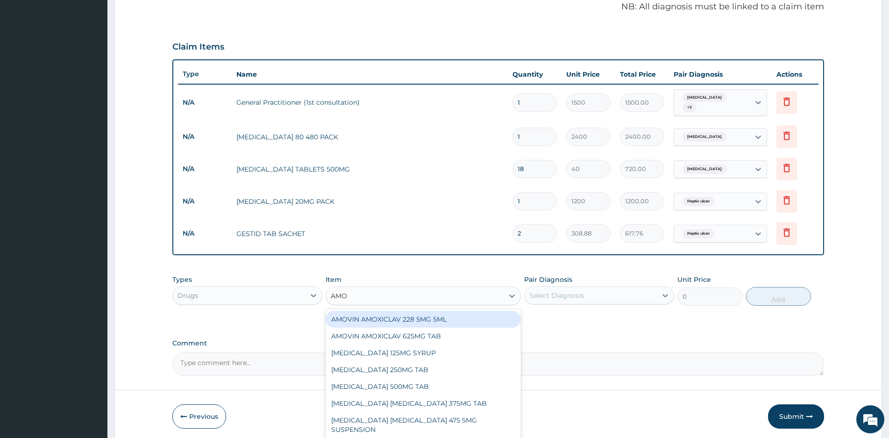
type input "AMOX"
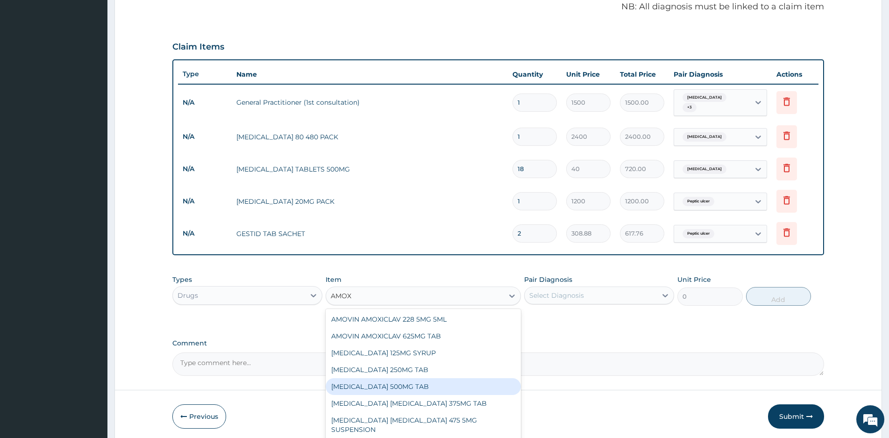
click at [396, 378] on div "AMOXICILLIN 500MG TAB" at bounding box center [423, 386] width 195 height 17
type input "120"
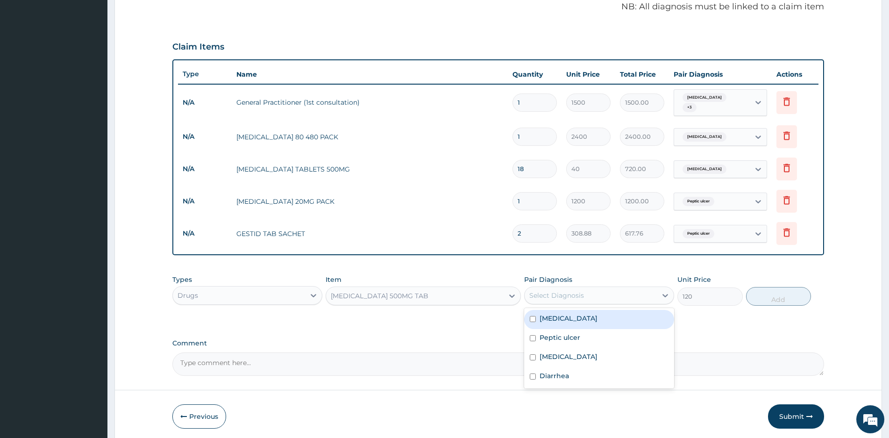
click at [614, 291] on div "Select Diagnosis" at bounding box center [590, 295] width 132 height 15
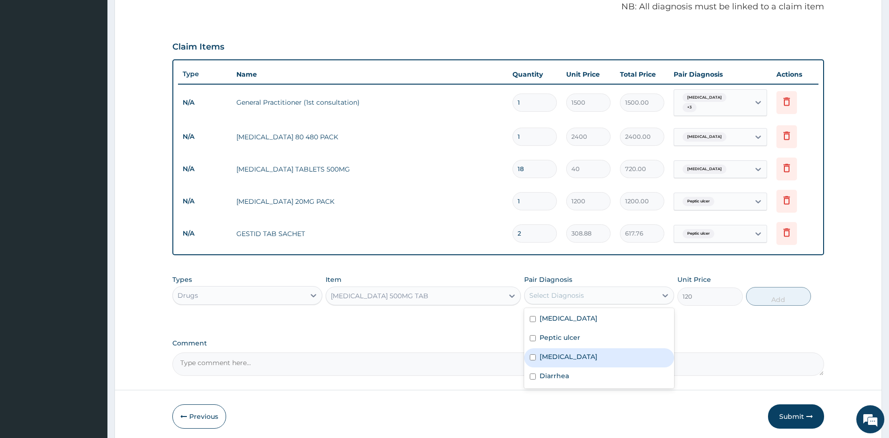
click at [539, 350] on div "Typhoid fever" at bounding box center [599, 357] width 150 height 19
checkbox input "true"
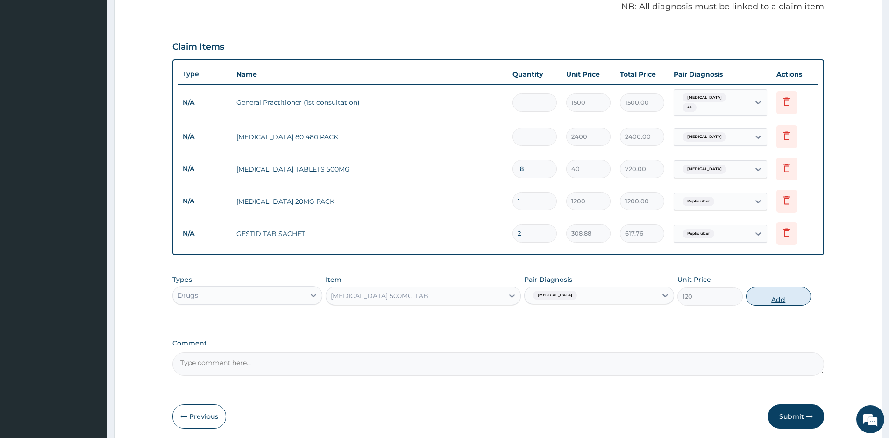
click at [788, 292] on button "Add" at bounding box center [778, 296] width 65 height 19
type input "0"
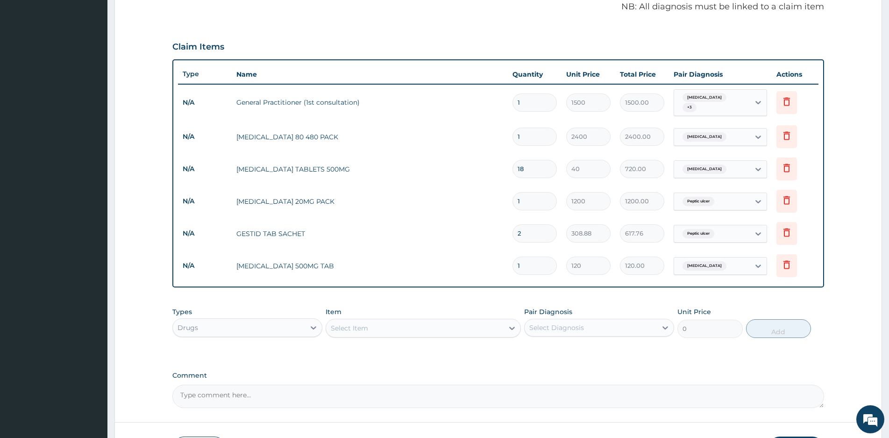
type input "15"
type input "1800.00"
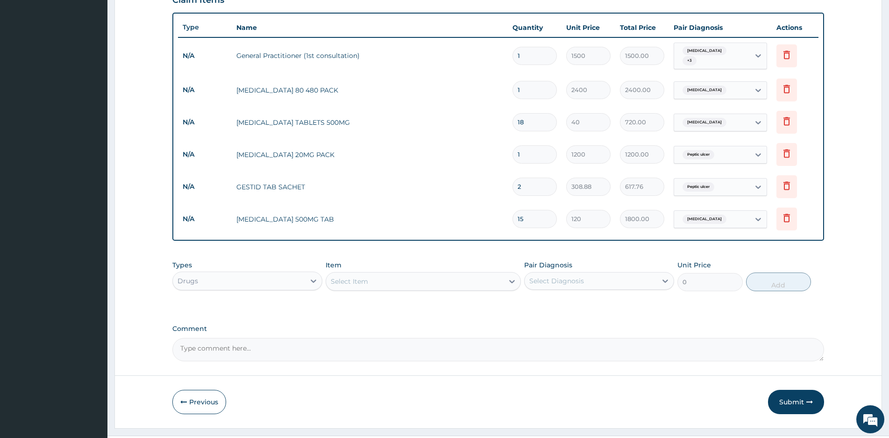
type input "15"
click at [388, 274] on div "Select Item" at bounding box center [414, 281] width 177 height 15
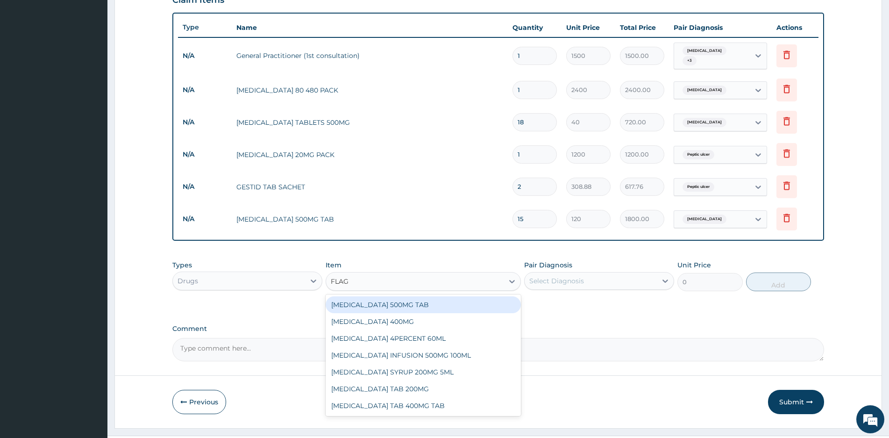
type input "FLAGY"
click at [367, 302] on div "FLAGYL 400MG" at bounding box center [423, 304] width 195 height 17
type input "70.2"
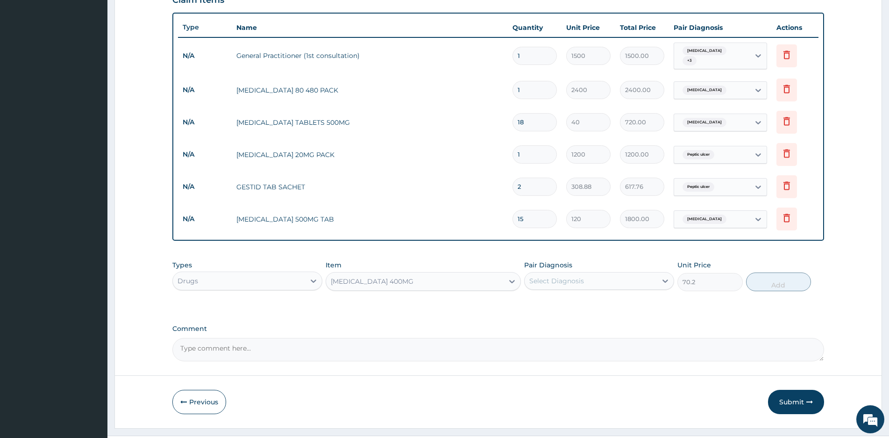
click at [601, 274] on div "Select Diagnosis" at bounding box center [590, 280] width 132 height 15
click at [551, 356] on label "Diarrhea" at bounding box center [553, 360] width 29 height 9
checkbox input "true"
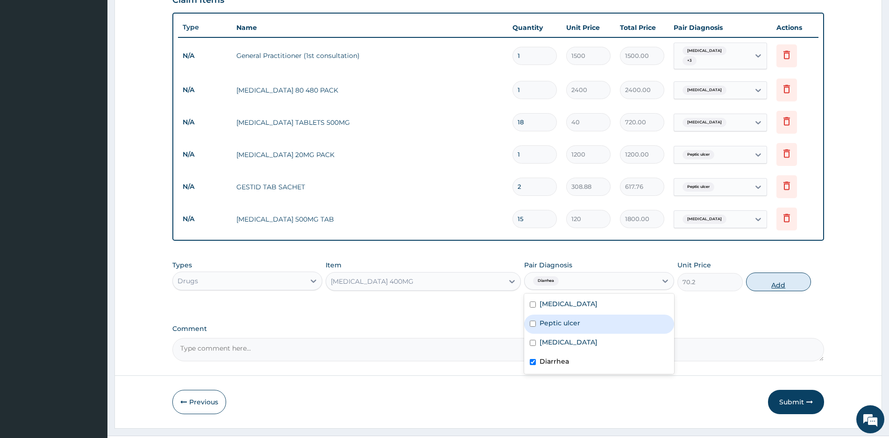
click at [769, 276] on button "Add" at bounding box center [778, 281] width 65 height 19
type input "0"
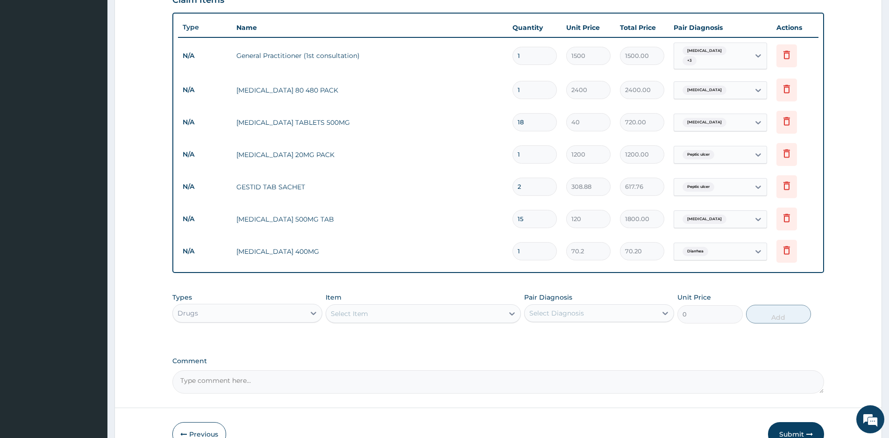
type input "15"
type input "1053.00"
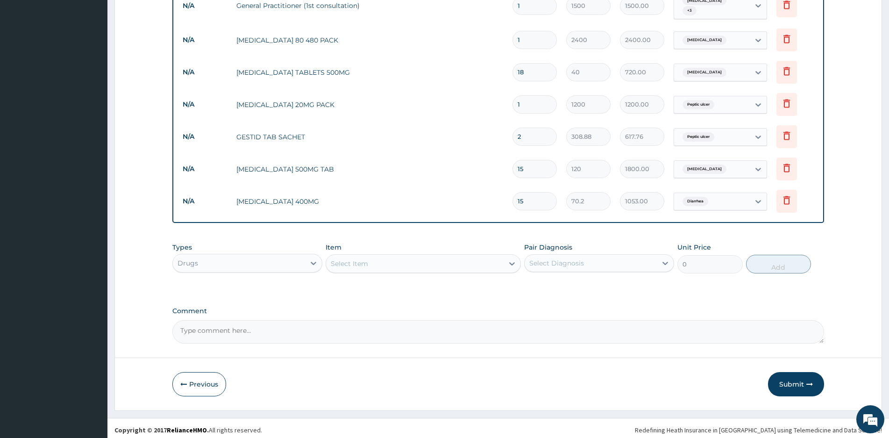
type input "15"
click at [508, 374] on div "Previous Submit" at bounding box center [498, 384] width 652 height 24
click at [787, 378] on button "Submit" at bounding box center [796, 384] width 56 height 24
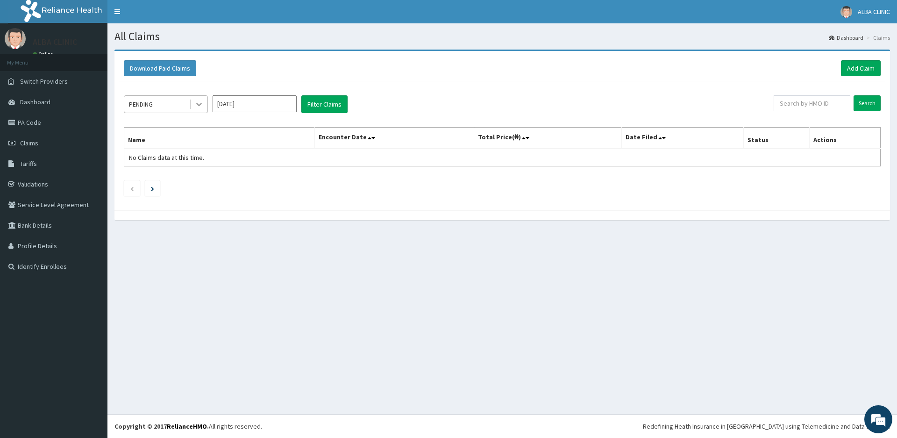
click at [197, 102] on icon at bounding box center [198, 103] width 9 height 9
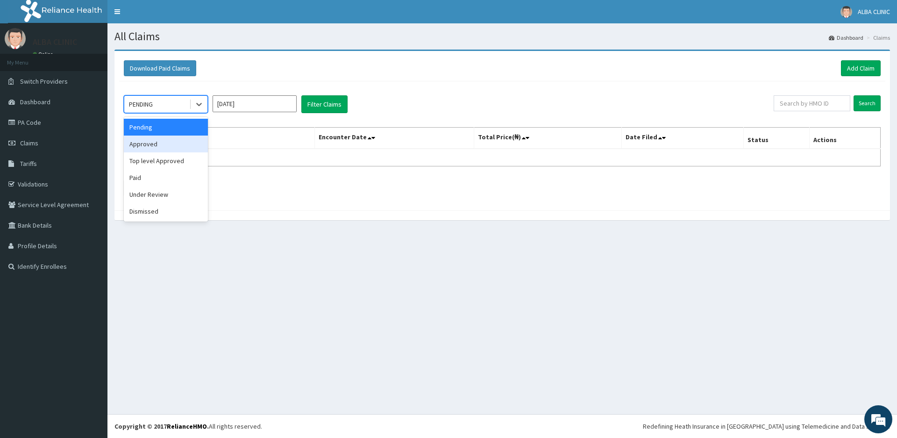
click at [146, 147] on div "Approved" at bounding box center [166, 143] width 84 height 17
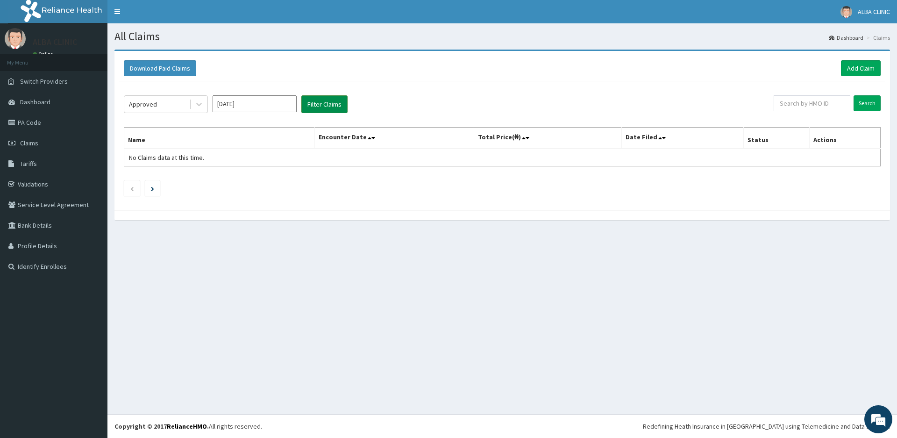
click at [323, 99] on button "Filter Claims" at bounding box center [324, 104] width 46 height 18
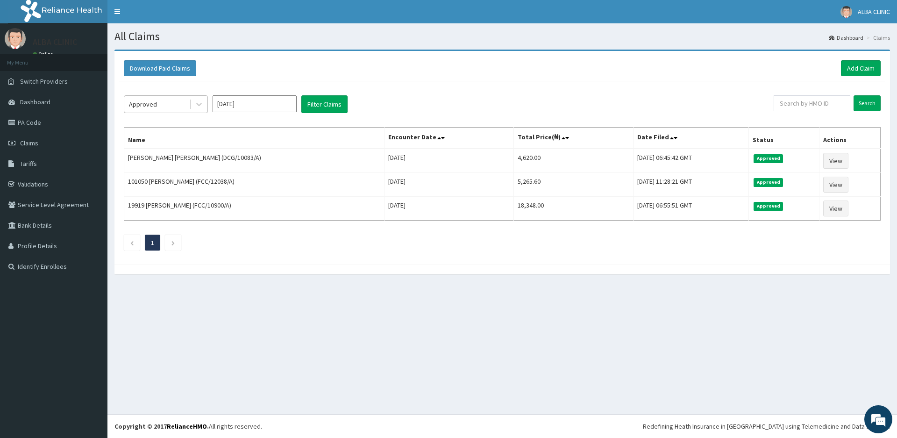
click at [184, 106] on div "Approved" at bounding box center [156, 104] width 65 height 15
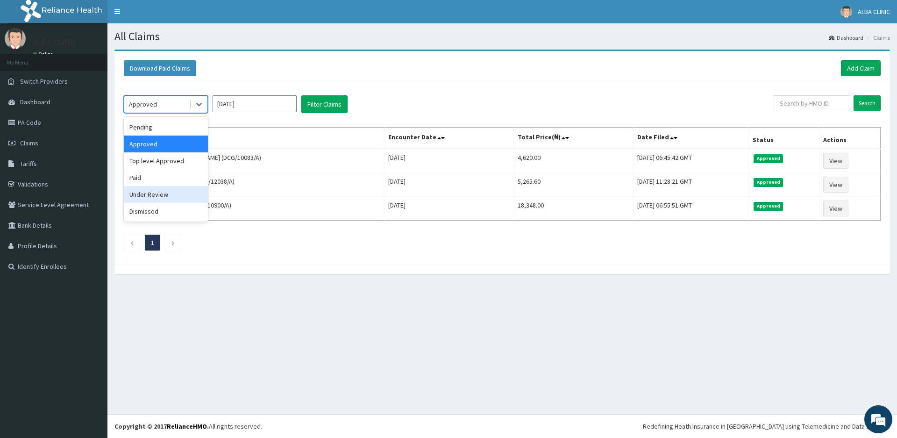
click at [149, 196] on div "Under Review" at bounding box center [166, 194] width 84 height 17
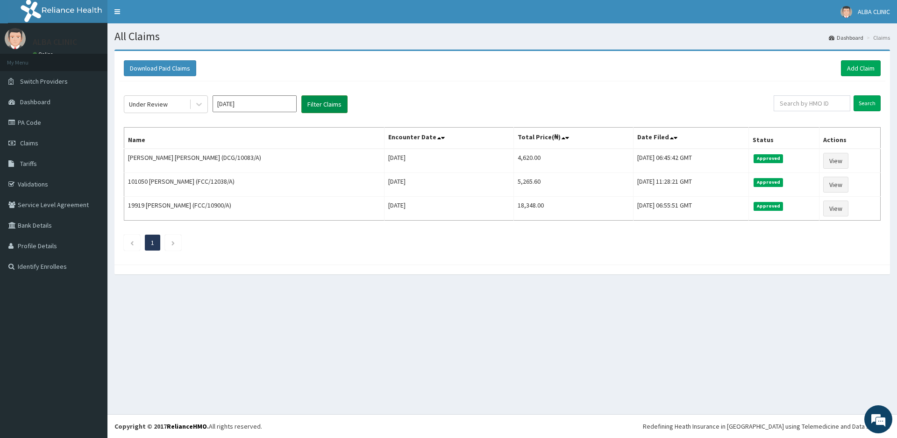
click at [326, 99] on button "Filter Claims" at bounding box center [324, 104] width 46 height 18
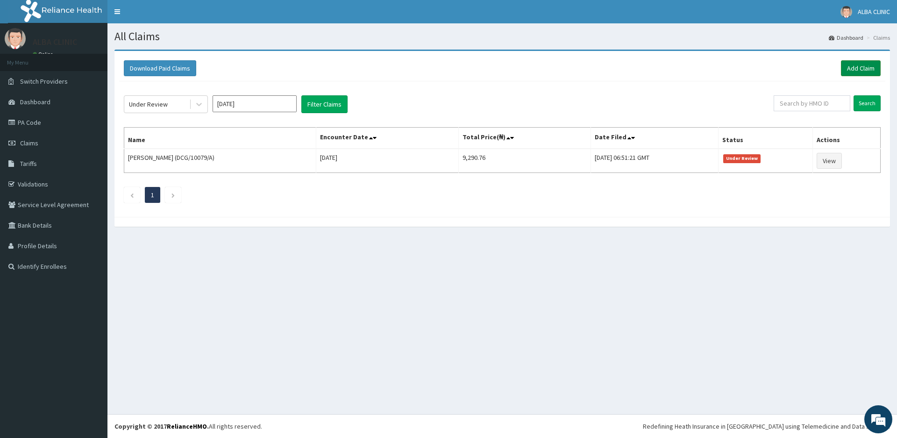
click at [859, 64] on link "Add Claim" at bounding box center [861, 68] width 40 height 16
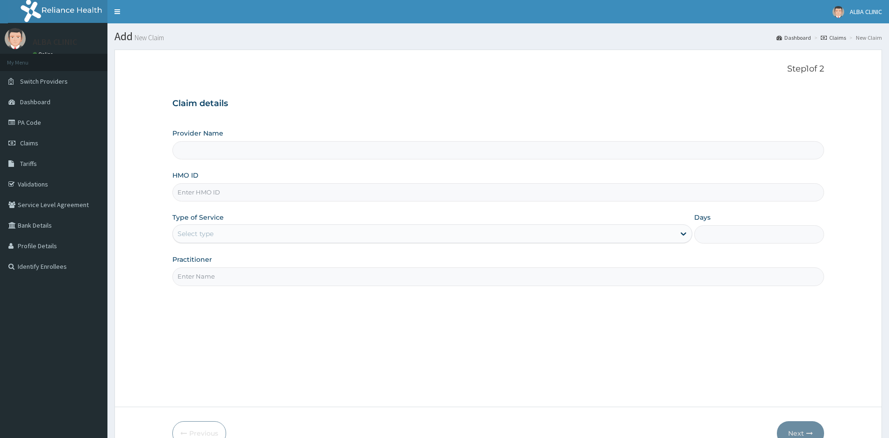
type input "[GEOGRAPHIC_DATA]"
click at [229, 191] on input "HMO ID" at bounding box center [498, 192] width 652 height 18
type input "DCG/10084/A"
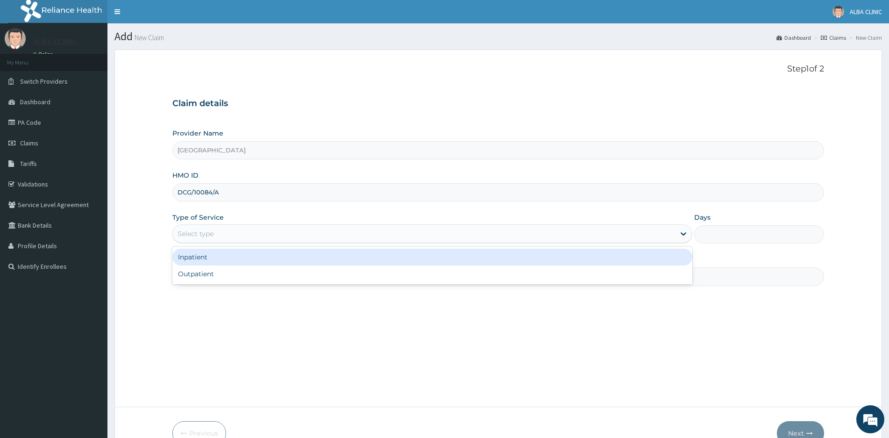
click at [214, 232] on div "Select type" at bounding box center [424, 233] width 502 height 15
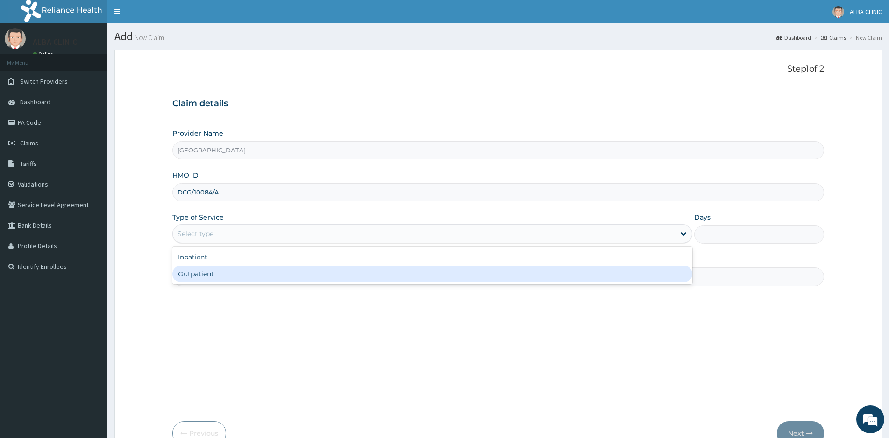
click at [205, 276] on div "Outpatient" at bounding box center [432, 273] width 520 height 17
type input "1"
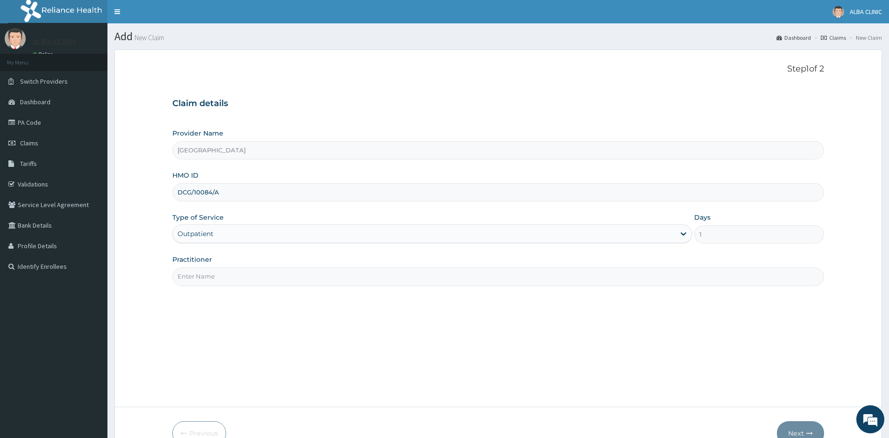
click at [204, 276] on input "Practitioner" at bounding box center [498, 276] width 652 height 18
type input "DR [PERSON_NAME]"
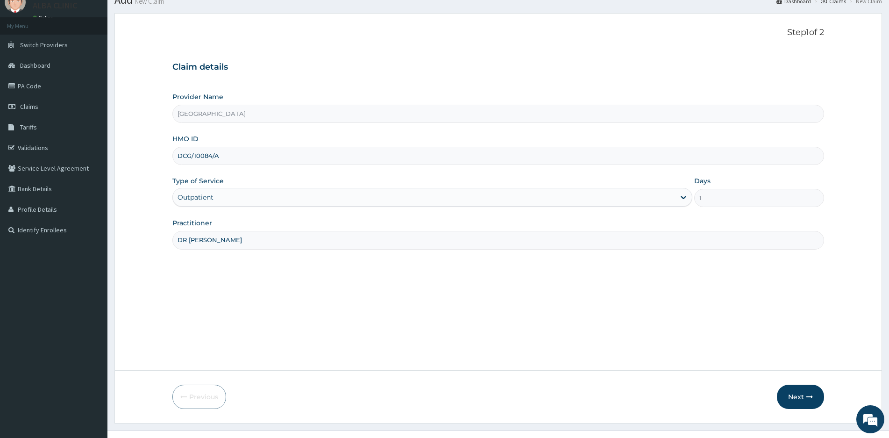
scroll to position [53, 0]
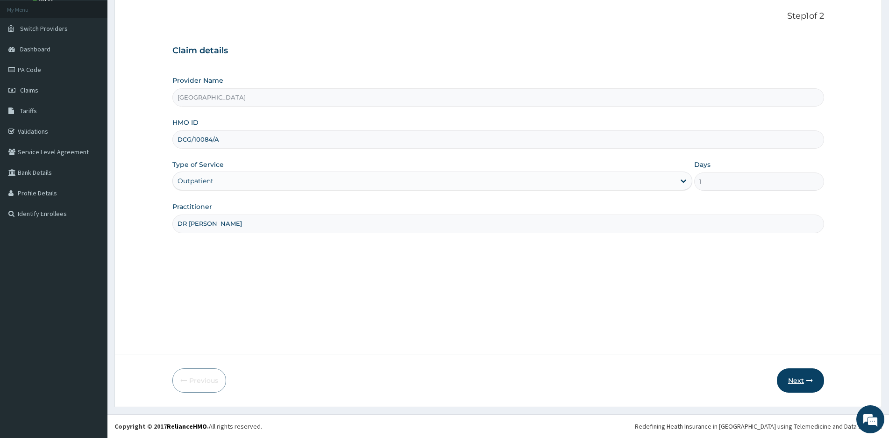
click at [793, 380] on button "Next" at bounding box center [800, 380] width 47 height 24
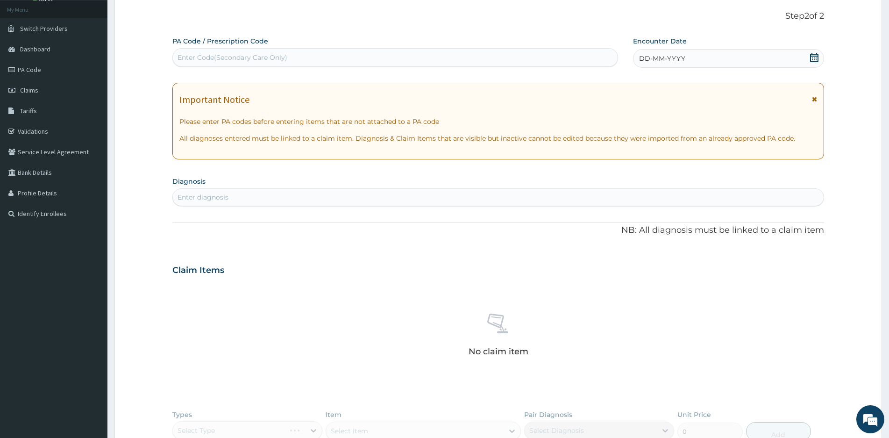
click at [815, 55] on icon at bounding box center [813, 57] width 9 height 9
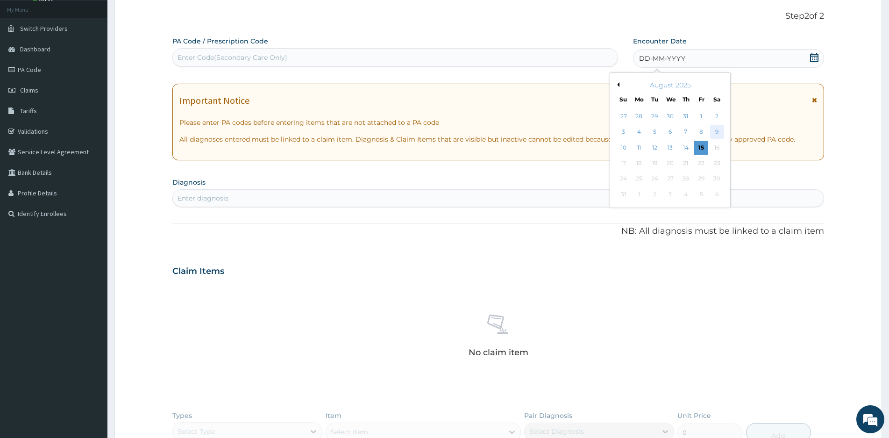
click at [713, 130] on div "9" at bounding box center [717, 132] width 14 height 14
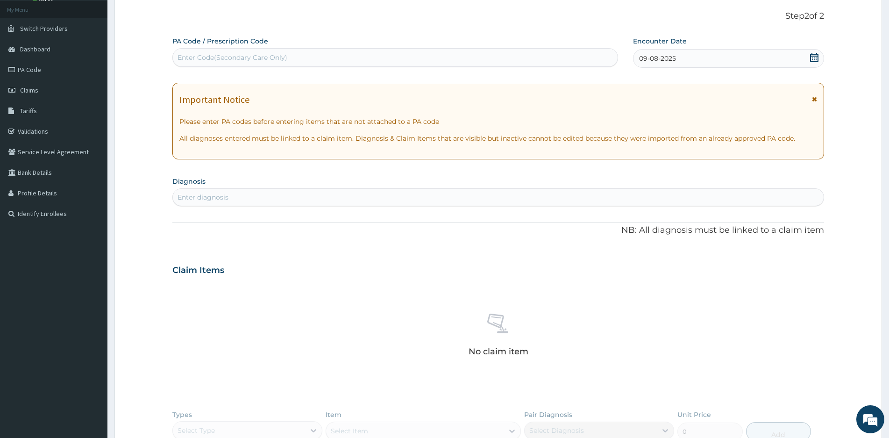
click at [223, 194] on div "Enter diagnosis" at bounding box center [202, 196] width 51 height 9
